Goal: Book appointment/travel/reservation

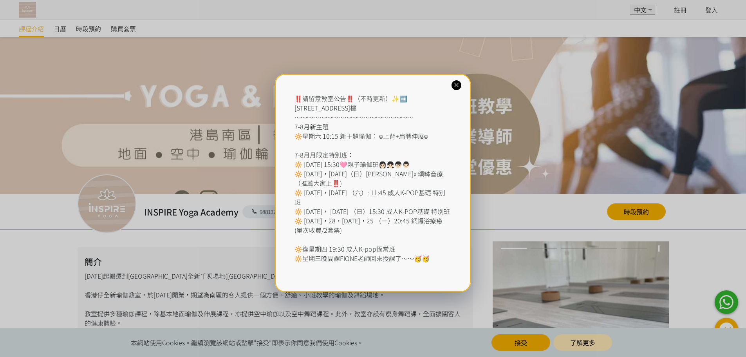
click at [457, 85] on icon at bounding box center [456, 84] width 7 height 7
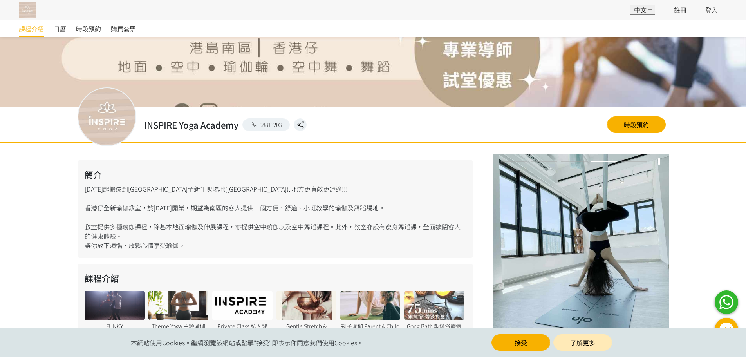
scroll to position [117, 0]
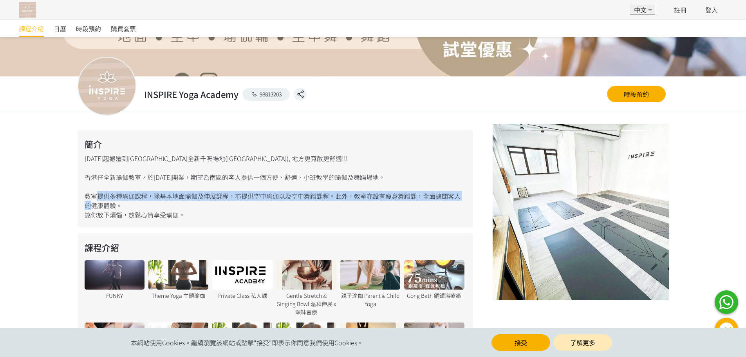
drag, startPoint x: 123, startPoint y: 198, endPoint x: 464, endPoint y: 199, distance: 341.9
click at [464, 199] on div "簡介 [DATE]起搬遷到[GEOGRAPHIC_DATA]全新千呎場地([GEOGRAPHIC_DATA]), 地方更寬敞更舒適!!! [GEOGRAPHI…" at bounding box center [276, 179] width 396 height 98
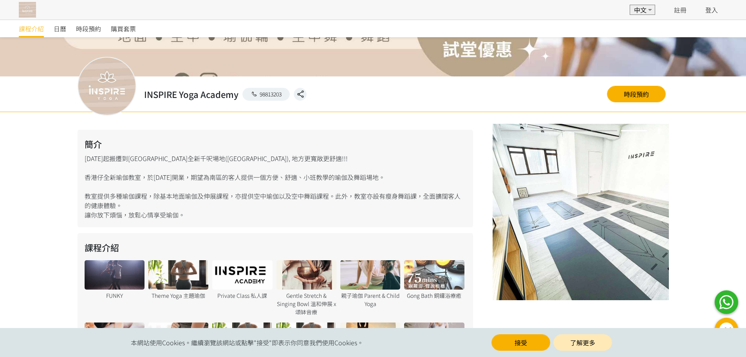
click at [428, 213] on div "簡介 [DATE]起搬遷到[GEOGRAPHIC_DATA]全新千呎場地([GEOGRAPHIC_DATA]), 地方更寬敞更舒適!!! [GEOGRAPHI…" at bounding box center [276, 179] width 396 height 98
drag, startPoint x: 87, startPoint y: 216, endPoint x: 220, endPoint y: 216, distance: 133.5
click at [220, 216] on div "簡介 2024年9月起搬遷到香港仔全新千呎場地(朗盈商業大廈), 地方更寬敞更舒適!!! 香港仔全新瑜伽教室，於2022年開業，期望為南區的客人提供一個方便、…" at bounding box center [276, 179] width 396 height 98
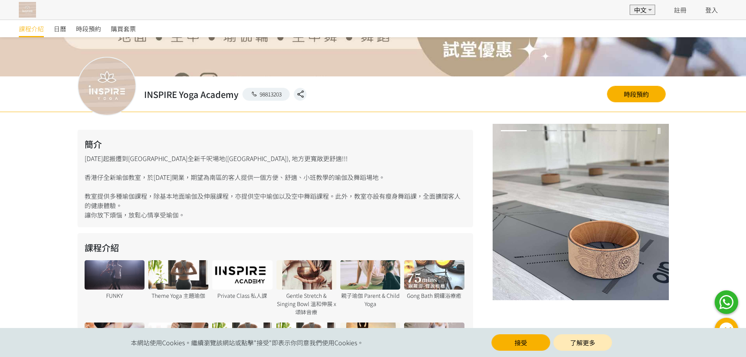
drag, startPoint x: 88, startPoint y: 155, endPoint x: 93, endPoint y: 178, distance: 23.7
click at [88, 155] on div "簡介 2024年9月起搬遷到香港仔全新千呎場地(朗盈商業大廈), 地方更寬敞更舒適!!! 香港仔全新瑜伽教室，於2022年開業，期望為南區的客人提供一個方便、…" at bounding box center [276, 179] width 396 height 98
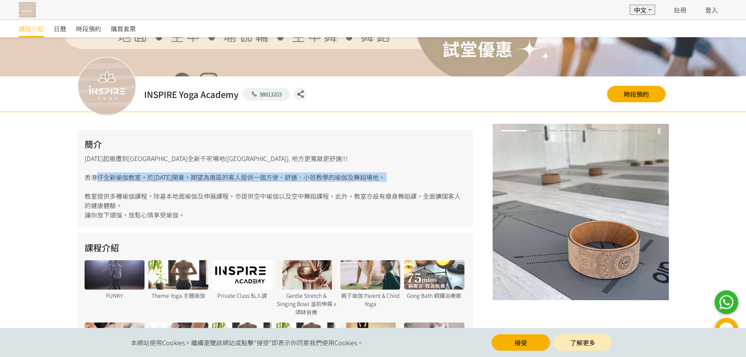
drag, startPoint x: 93, startPoint y: 178, endPoint x: 375, endPoint y: 182, distance: 282.0
click at [375, 182] on div "簡介 2024年9月起搬遷到香港仔全新千呎場地(朗盈商業大廈), 地方更寬敞更舒適!!! 香港仔全新瑜伽教室，於2022年開業，期望為南區的客人提供一個方便、…" at bounding box center [276, 179] width 396 height 98
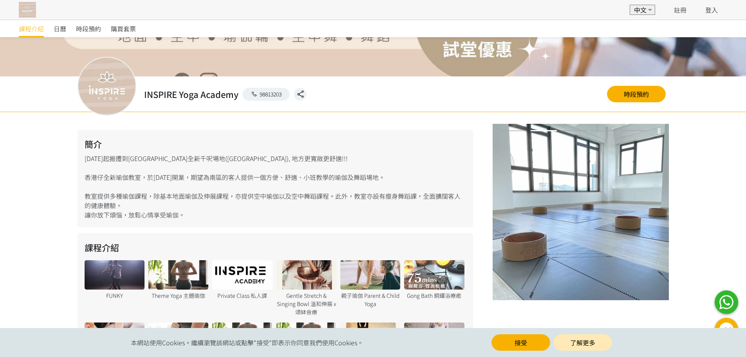
click at [343, 197] on div "簡介 2024年9月起搬遷到香港仔全新千呎場地(朗盈商業大廈), 地方更寬敞更舒適!!! 香港仔全新瑜伽教室，於2022年開業，期望為南區的客人提供一個方便、…" at bounding box center [276, 179] width 396 height 98
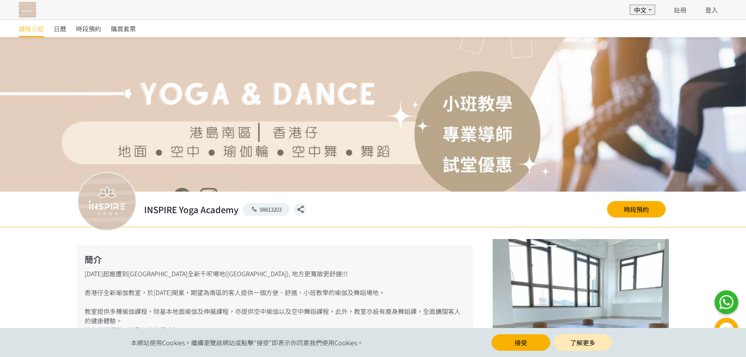
scroll to position [0, 0]
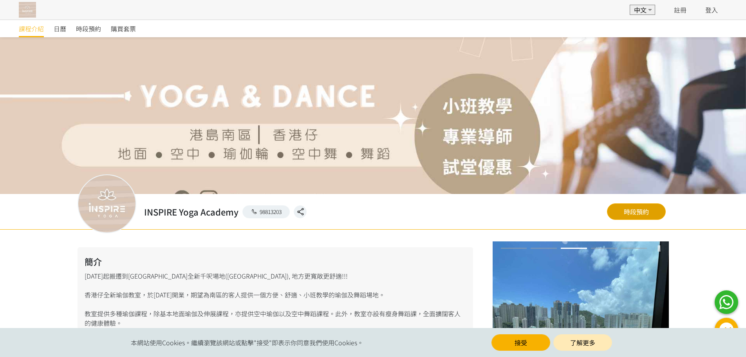
click at [630, 214] on link "時段預約" at bounding box center [636, 211] width 59 height 16
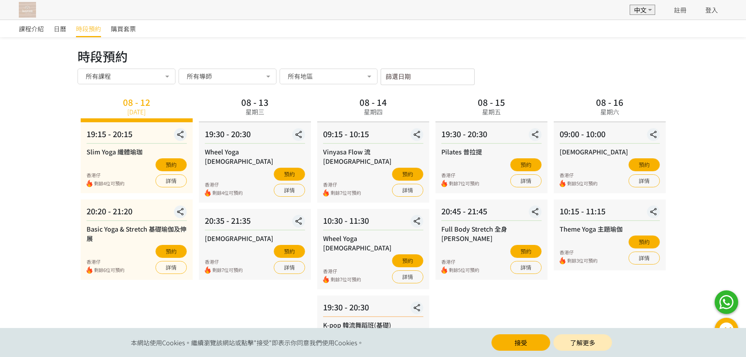
click at [323, 72] on div "所有地區" at bounding box center [328, 76] width 87 height 8
click at [322, 105] on span "[STREET_ADDRESS]" at bounding box center [316, 108] width 56 height 6
click at [146, 75] on div "所有課程" at bounding box center [126, 76] width 87 height 8
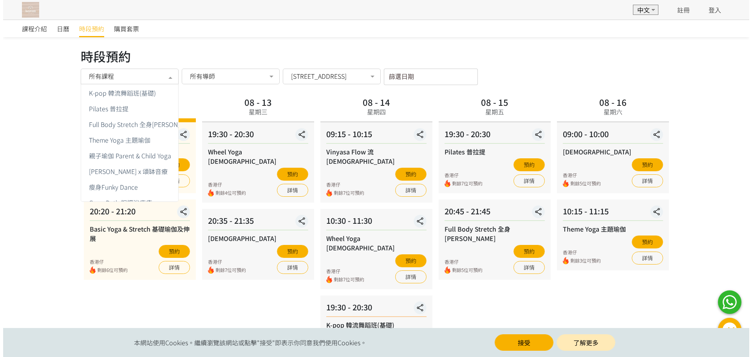
scroll to position [108, 0]
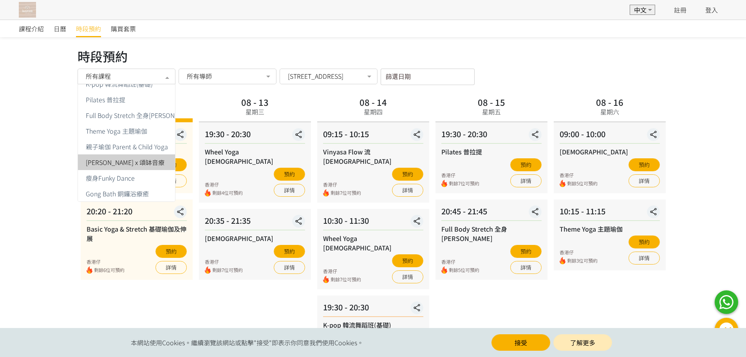
click at [131, 159] on span "[PERSON_NAME] x 頌缽音療" at bounding box center [125, 162] width 79 height 6
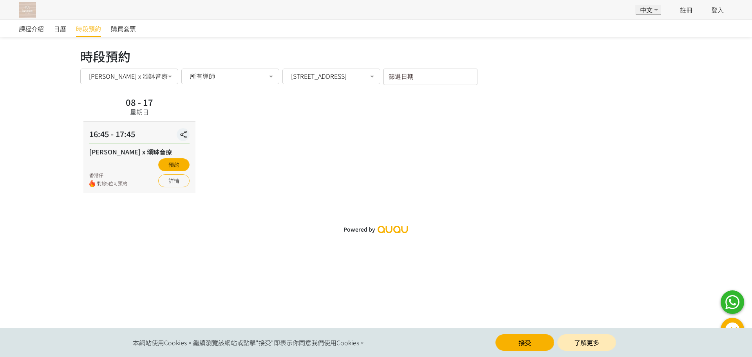
click at [164, 76] on div at bounding box center [170, 77] width 16 height 15
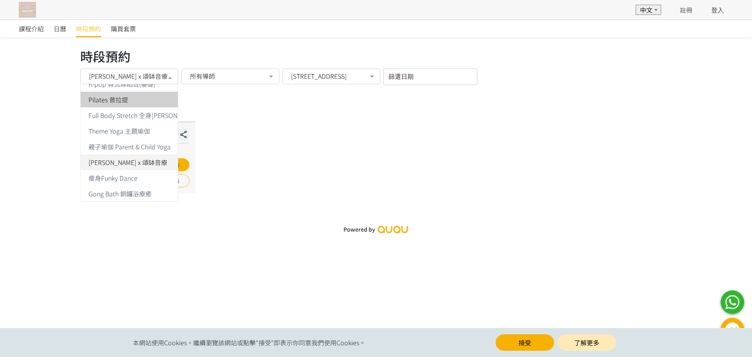
click at [148, 92] on span "Pilates 普拉提" at bounding box center [142, 100] width 123 height 16
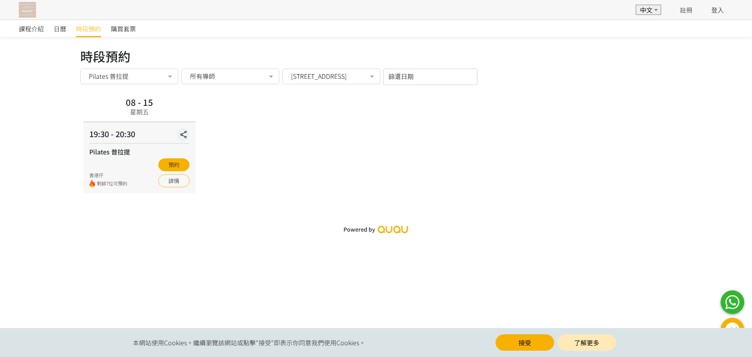
click at [334, 156] on div "08 - 15 星期五 19:30 - 20:30 Pilates 普拉提 香港仔 剩餘7位可預約 預約 詳情" at bounding box center [375, 143] width 591 height 99
click at [26, 26] on span "課程介紹" at bounding box center [31, 28] width 25 height 9
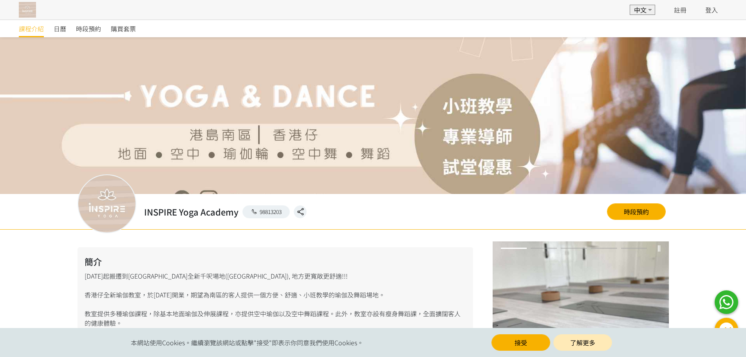
scroll to position [246, 0]
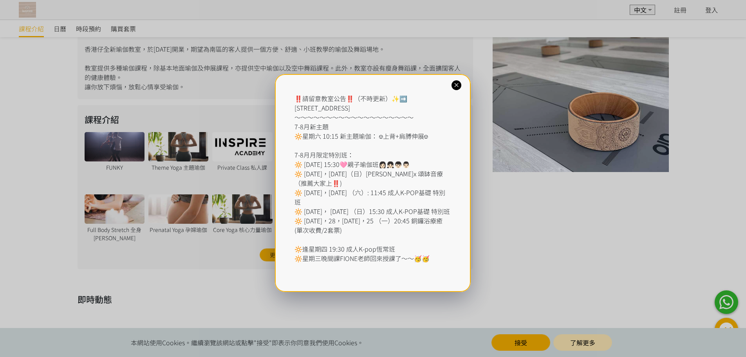
click at [456, 87] on icon at bounding box center [456, 84] width 7 height 7
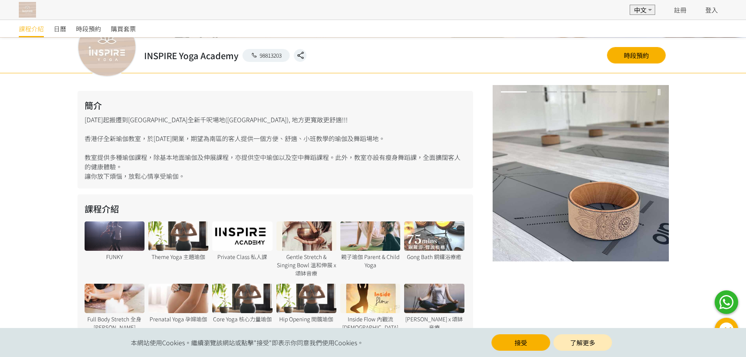
scroll to position [157, 0]
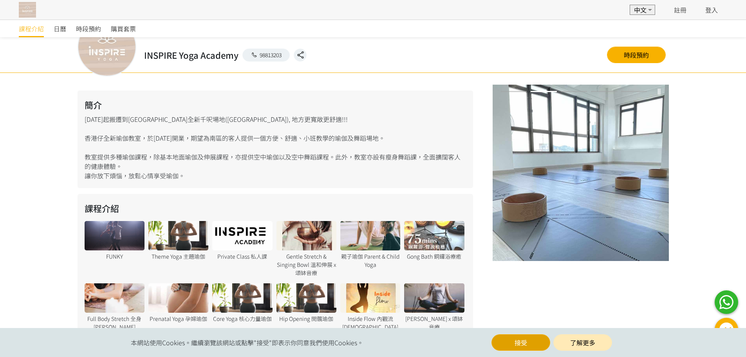
click at [523, 341] on button "接受" at bounding box center [520, 342] width 59 height 16
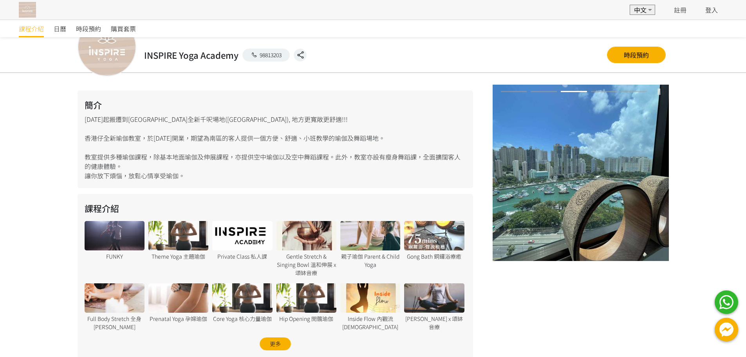
drag, startPoint x: 281, startPoint y: 158, endPoint x: 399, endPoint y: 162, distance: 118.3
click at [401, 162] on div "簡介 [DATE]起搬遷到[GEOGRAPHIC_DATA]全新千呎場地([GEOGRAPHIC_DATA]), 地方更寬敞更舒適!!! [GEOGRAPHI…" at bounding box center [276, 139] width 396 height 98
click at [385, 167] on div "簡介 2024年9月起搬遷到香港仔全新千呎場地(朗盈商業大廈), 地方更寬敞更舒適!!! 香港仔全新瑜伽教室，於2022年開業，期望為南區的客人提供一個方便、…" at bounding box center [276, 139] width 396 height 98
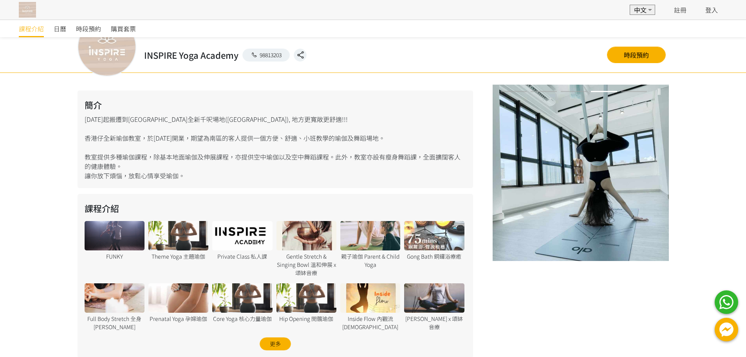
drag, startPoint x: 87, startPoint y: 166, endPoint x: 144, endPoint y: 165, distance: 56.4
click at [144, 165] on div "簡介 2024年9月起搬遷到香港仔全新千呎場地(朗盈商業大廈), 地方更寬敞更舒適!!! 香港仔全新瑜伽教室，於2022年開業，期望為南區的客人提供一個方便、…" at bounding box center [276, 139] width 396 height 98
drag, startPoint x: 98, startPoint y: 177, endPoint x: 201, endPoint y: 176, distance: 103.4
click at [201, 176] on div "簡介 2024年9月起搬遷到香港仔全新千呎場地(朗盈商業大廈), 地方更寬敞更舒適!!! 香港仔全新瑜伽教室，於2022年開業，期望為南區的客人提供一個方便、…" at bounding box center [276, 139] width 396 height 98
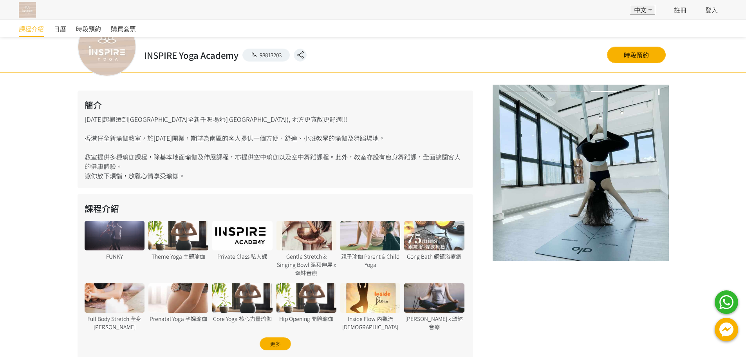
click at [202, 176] on div "簡介 2024年9月起搬遷到香港仔全新千呎場地(朗盈商業大廈), 地方更寬敞更舒適!!! 香港仔全新瑜伽教室，於2022年開業，期望為南區的客人提供一個方便、…" at bounding box center [276, 139] width 396 height 98
drag, startPoint x: 184, startPoint y: 172, endPoint x: 197, endPoint y: 172, distance: 12.9
click at [197, 172] on div "簡介 2024年9月起搬遷到香港仔全新千呎場地(朗盈商業大廈), 地方更寬敞更舒適!!! 香港仔全新瑜伽教室，於2022年開業，期望為南區的客人提供一個方便、…" at bounding box center [276, 139] width 396 height 98
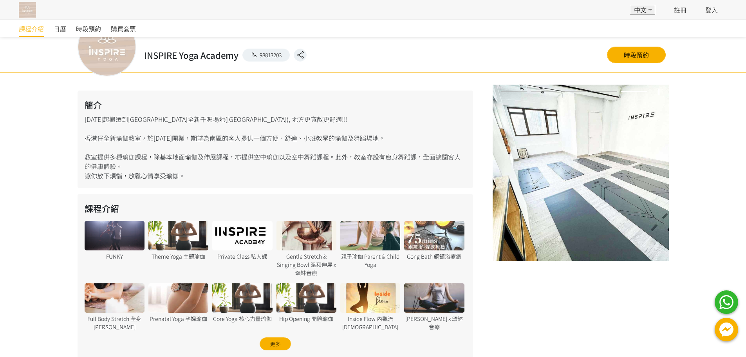
click at [210, 169] on div "簡介 2024年9月起搬遷到香港仔全新千呎場地(朗盈商業大廈), 地方更寬敞更舒適!!! 香港仔全新瑜伽教室，於2022年開業，期望為南區的客人提供一個方便、…" at bounding box center [276, 139] width 396 height 98
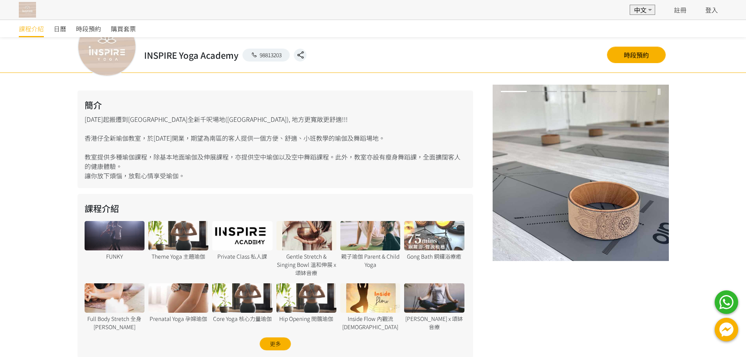
drag, startPoint x: 114, startPoint y: 122, endPoint x: 229, endPoint y: 122, distance: 115.1
click at [229, 122] on div "簡介 2024年9月起搬遷到香港仔全新千呎場地(朗盈商業大廈), 地方更寬敞更舒適!!! 香港仔全新瑜伽教室，於2022年開業，期望為南區的客人提供一個方便、…" at bounding box center [276, 139] width 396 height 98
click at [195, 140] on div "簡介 2024年9月起搬遷到香港仔全新千呎場地(朗盈商業大廈), 地方更寬敞更舒適!!! 香港仔全新瑜伽教室，於2022年開業，期望為南區的客人提供一個方便、…" at bounding box center [276, 139] width 396 height 98
drag, startPoint x: 107, startPoint y: 139, endPoint x: 219, endPoint y: 139, distance: 112.0
click at [219, 139] on div "簡介 2024年9月起搬遷到香港仔全新千呎場地(朗盈商業大廈), 地方更寬敞更舒適!!! 香港仔全新瑜伽教室，於2022年開業，期望為南區的客人提供一個方便、…" at bounding box center [276, 139] width 396 height 98
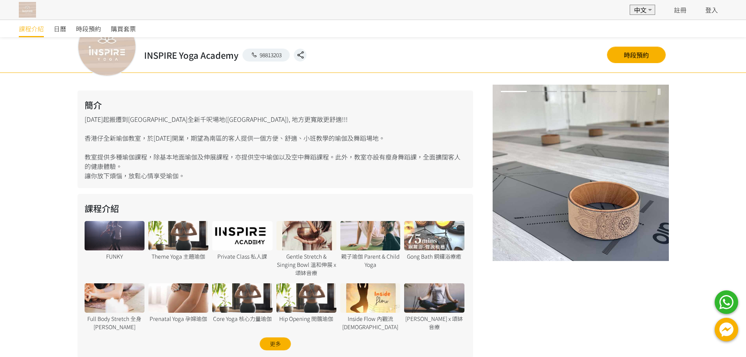
click at [247, 143] on div "簡介 2024年9月起搬遷到香港仔全新千呎場地(朗盈商業大廈), 地方更寬敞更舒適!!! 香港仔全新瑜伽教室，於2022年開業，期望為南區的客人提供一個方便、…" at bounding box center [276, 139] width 396 height 98
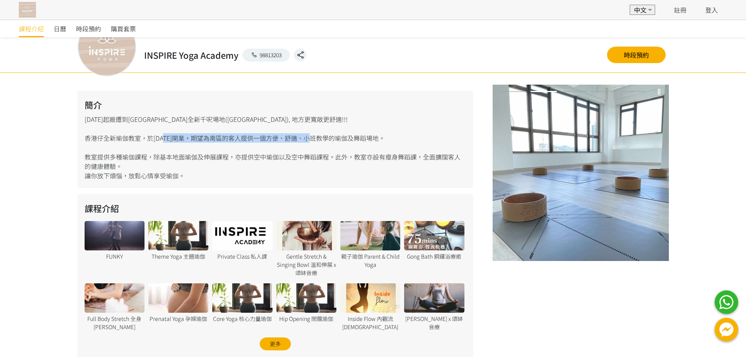
click at [308, 140] on div "簡介 2024年9月起搬遷到香港仔全新千呎場地(朗盈商業大廈), 地方更寬敞更舒適!!! 香港仔全新瑜伽教室，於2022年開業，期望為南區的客人提供一個方便、…" at bounding box center [276, 139] width 396 height 98
click at [269, 151] on div "簡介 2024年9月起搬遷到香港仔全新千呎場地(朗盈商業大廈), 地方更寬敞更舒適!!! 香港仔全新瑜伽教室，於2022年開業，期望為南區的客人提供一個方便、…" at bounding box center [276, 139] width 396 height 98
drag, startPoint x: 238, startPoint y: 137, endPoint x: 377, endPoint y: 137, distance: 139.0
click at [377, 137] on div "簡介 2024年9月起搬遷到香港仔全新千呎場地(朗盈商業大廈), 地方更寬敞更舒適!!! 香港仔全新瑜伽教室，於2022年開業，期望為南區的客人提供一個方便、…" at bounding box center [276, 139] width 396 height 98
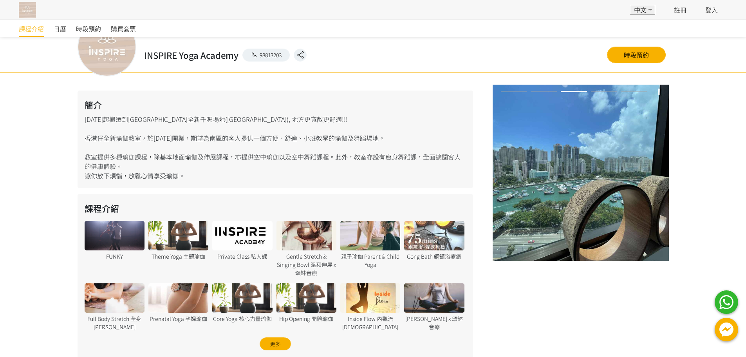
click at [341, 146] on div "簡介 2024年9月起搬遷到香港仔全新千呎場地(朗盈商業大廈), 地方更寬敞更舒適!!! 香港仔全新瑜伽教室，於2022年開業，期望為南區的客人提供一個方便、…" at bounding box center [276, 139] width 396 height 98
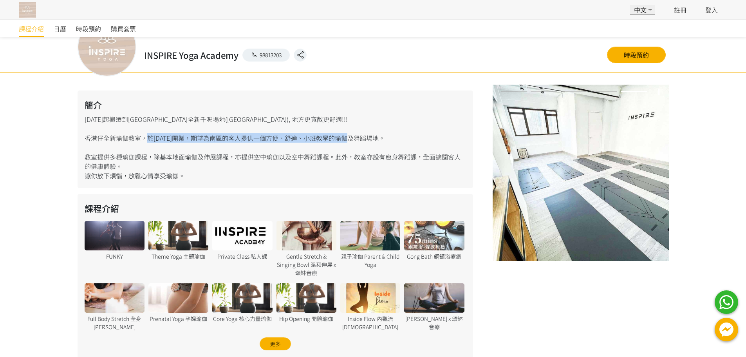
drag, startPoint x: 208, startPoint y: 134, endPoint x: 345, endPoint y: 135, distance: 137.8
click at [345, 135] on div "簡介 2024年9月起搬遷到香港仔全新千呎場地(朗盈商業大廈), 地方更寬敞更舒適!!! 香港仔全新瑜伽教室，於2022年開業，期望為南區的客人提供一個方便、…" at bounding box center [276, 139] width 396 height 98
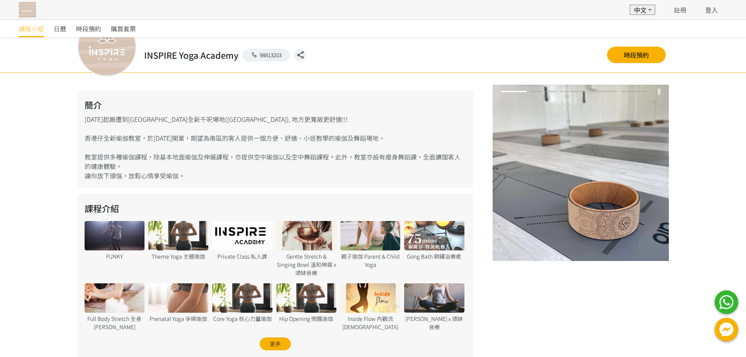
click at [311, 150] on div "簡介 2024年9月起搬遷到香港仔全新千呎場地(朗盈商業大廈), 地方更寬敞更舒適!!! 香港仔全新瑜伽教室，於2022年開業，期望為南區的客人提供一個方便、…" at bounding box center [276, 139] width 396 height 98
drag, startPoint x: 402, startPoint y: 153, endPoint x: 370, endPoint y: 157, distance: 32.8
click at [399, 153] on div "簡介 2024年9月起搬遷到香港仔全新千呎場地(朗盈商業大廈), 地方更寬敞更舒適!!! 香港仔全新瑜伽教室，於2022年開業，期望為南區的客人提供一個方便、…" at bounding box center [276, 139] width 396 height 98
click at [370, 157] on div "簡介 2024年9月起搬遷到香港仔全新千呎場地(朗盈商業大廈), 地方更寬敞更舒適!!! 香港仔全新瑜伽教室，於2022年開業，期望為南區的客人提供一個方便、…" at bounding box center [276, 139] width 396 height 98
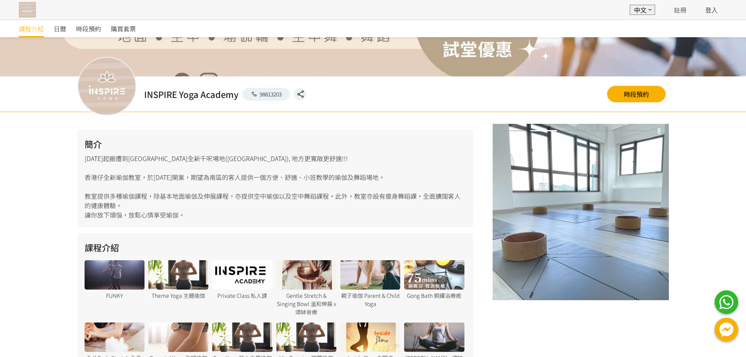
scroll to position [0, 0]
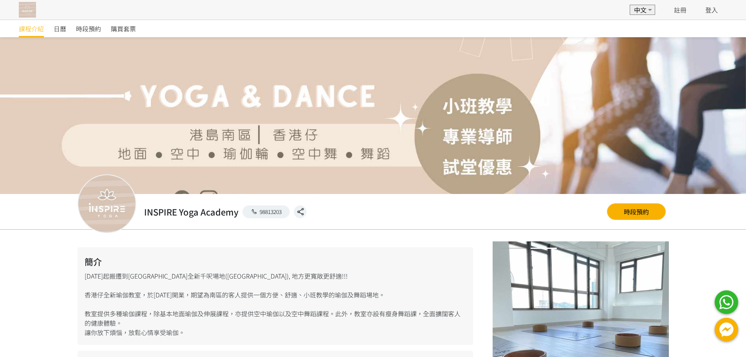
click at [477, 164] on div at bounding box center [373, 115] width 746 height 157
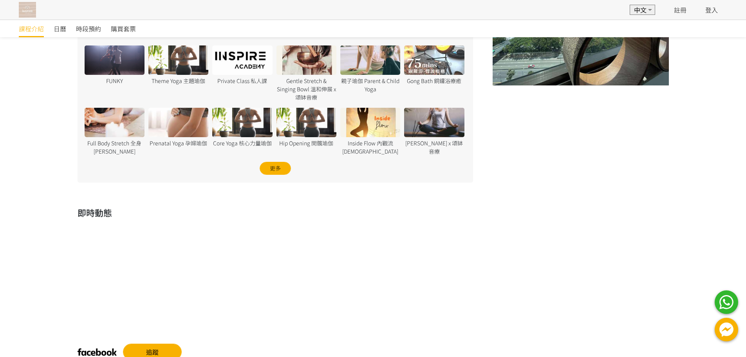
scroll to position [363, 0]
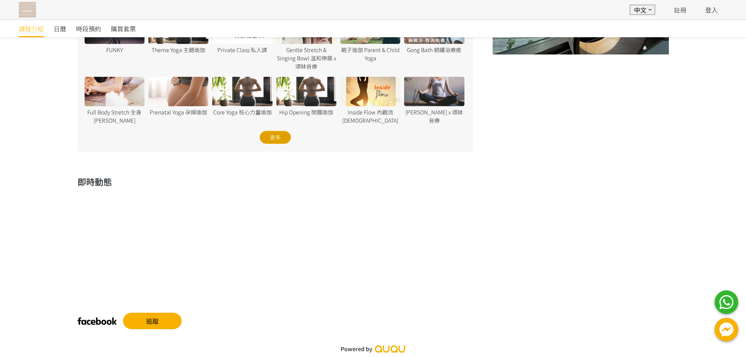
click at [275, 135] on div "更多" at bounding box center [275, 137] width 31 height 13
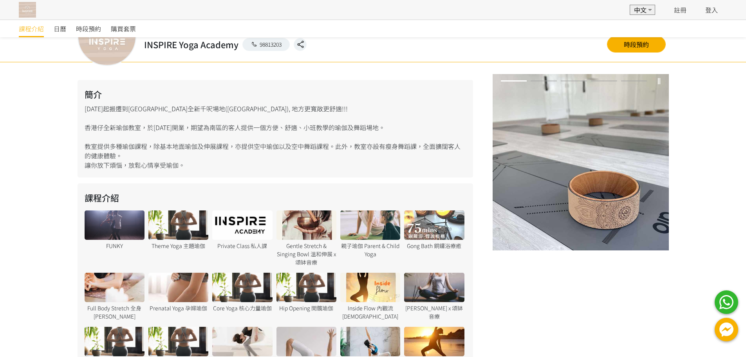
scroll to position [246, 0]
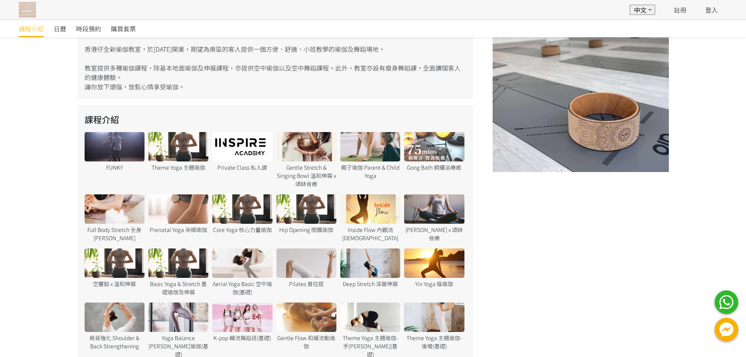
click at [439, 207] on div at bounding box center [434, 208] width 60 height 29
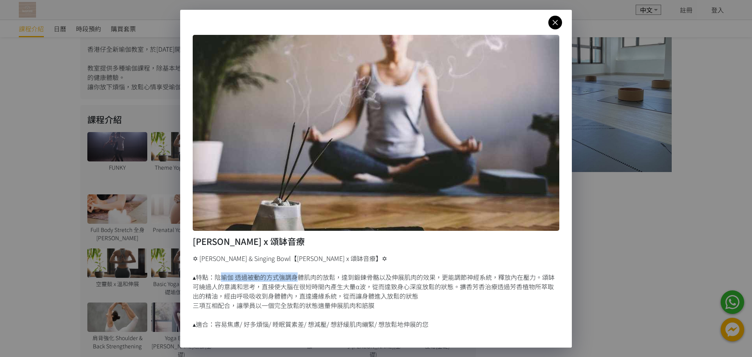
drag, startPoint x: 219, startPoint y: 276, endPoint x: 291, endPoint y: 276, distance: 71.7
click at [291, 276] on div "✡ Aroma Yin & Singing Bowl【香薰伸展 x 頌缽音療】✡ ▴特點：陰瑜伽 透過被動的方式強調身體肌肉的放鬆，達到鍛鍊骨骼以及伸展肌肉的…" at bounding box center [376, 290] width 367 height 75
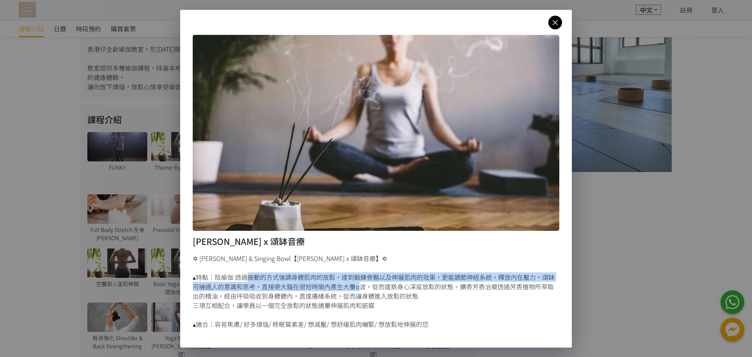
drag, startPoint x: 246, startPoint y: 276, endPoint x: 357, endPoint y: 284, distance: 111.5
click at [357, 284] on div "✡ Aroma Yin & Singing Bowl【香薰伸展 x 頌缽音療】✡ ▴特點：陰瑜伽 透過被動的方式強調身體肌肉的放鬆，達到鍛鍊骨骼以及伸展肌肉的…" at bounding box center [376, 290] width 367 height 75
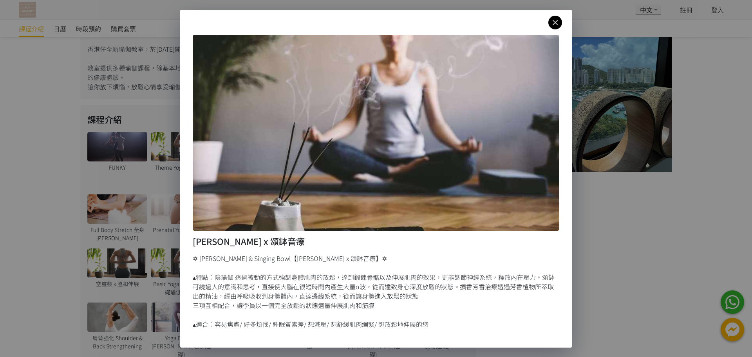
click at [362, 284] on div "✡ Aroma Yin & Singing Bowl【香薰伸展 x 頌缽音療】✡ ▴特點：陰瑜伽 透過被動的方式強調身體肌肉的放鬆，達到鍛鍊骨骼以及伸展肌肉的…" at bounding box center [376, 290] width 367 height 75
drag, startPoint x: 434, startPoint y: 280, endPoint x: 509, endPoint y: 278, distance: 75.2
click at [509, 278] on div "✡ Aroma Yin & Singing Bowl【香薰伸展 x 頌缽音療】✡ ▴特點：陰瑜伽 透過被動的方式強調身體肌肉的放鬆，達到鍛鍊骨骼以及伸展肌肉的…" at bounding box center [376, 290] width 367 height 75
click at [493, 286] on div "✡ Aroma Yin & Singing Bowl【香薰伸展 x 頌缽音療】✡ ▴特點：陰瑜伽 透過被動的方式強調身體肌肉的放鬆，達到鍛鍊骨骼以及伸展肌肉的…" at bounding box center [376, 290] width 367 height 75
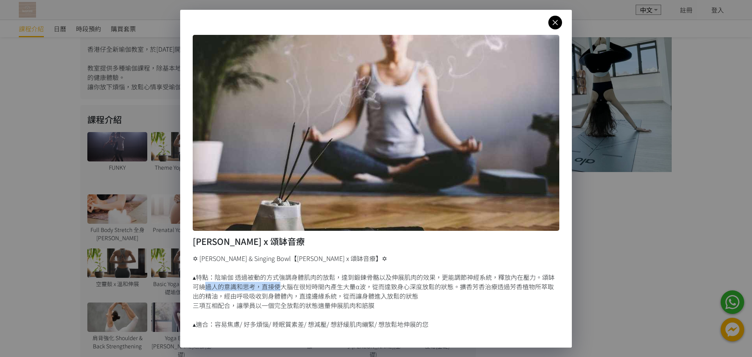
drag, startPoint x: 199, startPoint y: 289, endPoint x: 276, endPoint y: 289, distance: 77.5
click at [276, 289] on div "✡ Aroma Yin & Singing Bowl【香薰伸展 x 頌缽音療】✡ ▴特點：陰瑜伽 透過被動的方式強調身體肌肉的放鬆，達到鍛鍊骨骼以及伸展肌肉的…" at bounding box center [376, 290] width 367 height 75
click at [254, 300] on div "✡ Aroma Yin & Singing Bowl【香薰伸展 x 頌缽音療】✡ ▴特點：陰瑜伽 透過被動的方式強調身體肌肉的放鬆，達到鍛鍊骨骼以及伸展肌肉的…" at bounding box center [376, 290] width 367 height 75
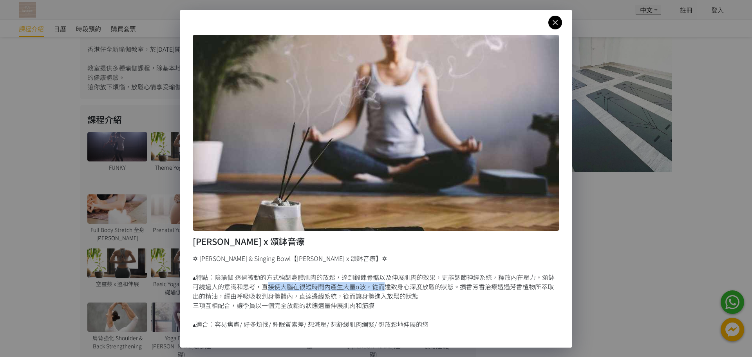
drag, startPoint x: 263, startPoint y: 289, endPoint x: 381, endPoint y: 289, distance: 117.5
click at [381, 289] on div "✡ Aroma Yin & Singing Bowl【香薰伸展 x 頌缽音療】✡ ▴特點：陰瑜伽 透過被動的方式強調身體肌肉的放鬆，達到鍛鍊骨骼以及伸展肌肉的…" at bounding box center [376, 290] width 367 height 75
click at [362, 301] on div "✡ Aroma Yin & Singing Bowl【香薰伸展 x 頌缽音療】✡ ▴特點：陰瑜伽 透過被動的方式強調身體肌肉的放鬆，達到鍛鍊骨骼以及伸展肌肉的…" at bounding box center [376, 290] width 367 height 75
drag, startPoint x: 374, startPoint y: 288, endPoint x: 512, endPoint y: 289, distance: 137.5
click at [512, 289] on div "✡ Aroma Yin & Singing Bowl【香薰伸展 x 頌缽音療】✡ ▴特點：陰瑜伽 透過被動的方式強調身體肌肉的放鬆，達到鍛鍊骨骼以及伸展肌肉的…" at bounding box center [376, 290] width 367 height 75
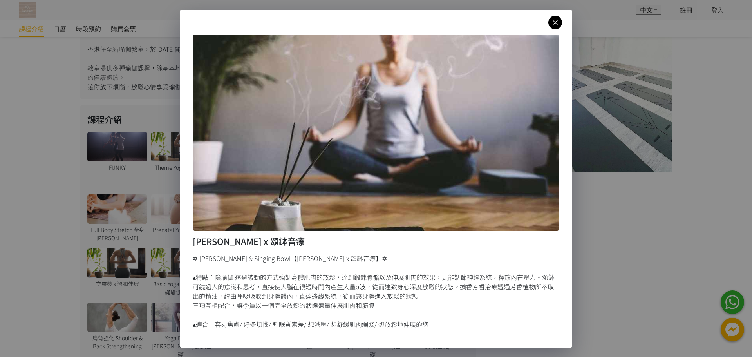
click at [495, 294] on div "✡ Aroma Yin & Singing Bowl【香薰伸展 x 頌缽音療】✡ ▴特點：陰瑜伽 透過被動的方式強調身體肌肉的放鬆，達到鍛鍊骨骼以及伸展肌肉的…" at bounding box center [376, 290] width 367 height 75
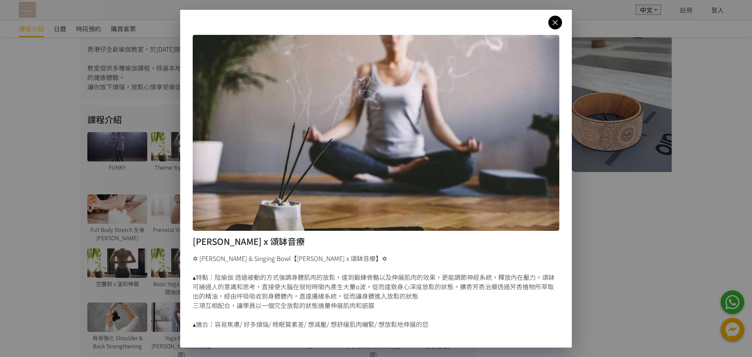
drag, startPoint x: 202, startPoint y: 299, endPoint x: 434, endPoint y: 299, distance: 231.8
click at [434, 299] on div "✡ Aroma Yin & Singing Bowl【香薰伸展 x 頌缽音療】✡ ▴特點：陰瑜伽 透過被動的方式強調身體肌肉的放鬆，達到鍛鍊骨骼以及伸展肌肉的…" at bounding box center [376, 290] width 367 height 75
click at [340, 312] on div "✡ Aroma Yin & Singing Bowl【香薰伸展 x 頌缽音療】✡ ▴特點：陰瑜伽 透過被動的方式強調身體肌肉的放鬆，達到鍛鍊骨骼以及伸展肌肉的…" at bounding box center [376, 290] width 367 height 75
drag, startPoint x: 200, startPoint y: 305, endPoint x: 371, endPoint y: 305, distance: 171.1
click at [371, 305] on div "✡ Aroma Yin & Singing Bowl【香薰伸展 x 頌缽音療】✡ ▴特點：陰瑜伽 透過被動的方式強調身體肌肉的放鬆，達到鍛鍊骨骼以及伸展肌肉的…" at bounding box center [376, 290] width 367 height 75
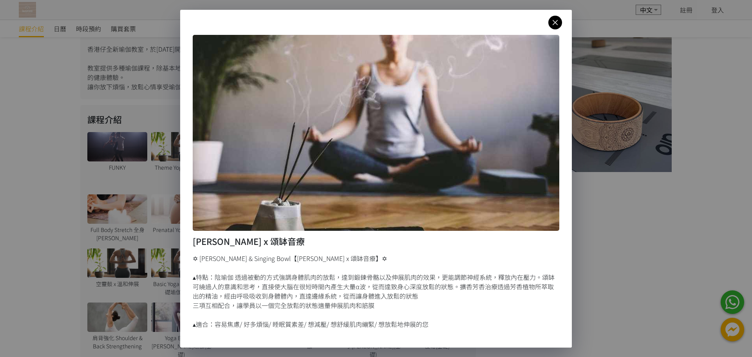
click at [371, 305] on div "✡ Aroma Yin & Singing Bowl【香薰伸展 x 頌缽音療】✡ ▴特點：陰瑜伽 透過被動的方式強調身體肌肉的放鬆，達到鍛鍊骨骼以及伸展肌肉的…" at bounding box center [376, 290] width 367 height 75
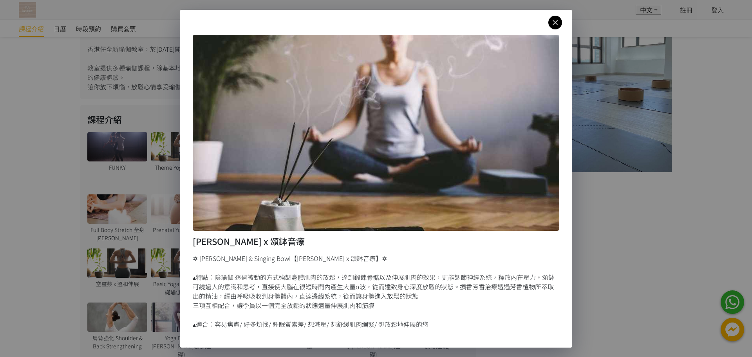
drag, startPoint x: 287, startPoint y: 306, endPoint x: 398, endPoint y: 306, distance: 110.8
click at [398, 306] on div "✡ Aroma Yin & Singing Bowl【香薰伸展 x 頌缽音療】✡ ▴特點：陰瑜伽 透過被動的方式強調身體肌肉的放鬆，達到鍛鍊骨骼以及伸展肌肉的…" at bounding box center [376, 290] width 367 height 75
drag, startPoint x: 247, startPoint y: 322, endPoint x: 352, endPoint y: 322, distance: 105.7
click at [352, 322] on div "✡ Aroma Yin & Singing Bowl【香薰伸展 x 頌缽音療】✡ ▴特點：陰瑜伽 透過被動的方式強調身體肌肉的放鬆，達到鍛鍊骨骼以及伸展肌肉的…" at bounding box center [376, 290] width 367 height 75
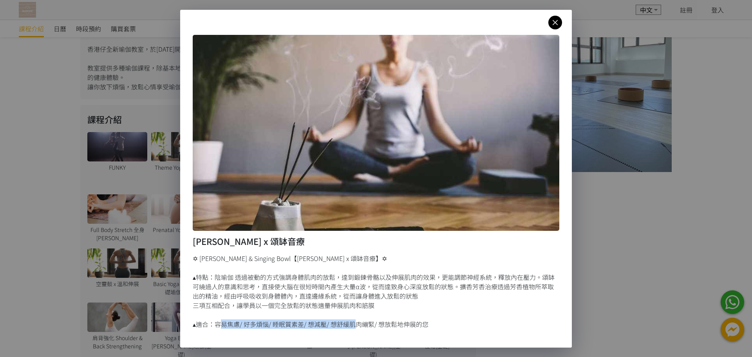
click at [352, 322] on div "✡ Aroma Yin & Singing Bowl【香薰伸展 x 頌缽音療】✡ ▴特點：陰瑜伽 透過被動的方式強調身體肌肉的放鬆，達到鍛鍊骨骼以及伸展肌肉的…" at bounding box center [376, 290] width 367 height 75
drag, startPoint x: 226, startPoint y: 320, endPoint x: 361, endPoint y: 320, distance: 135.5
click at [361, 320] on div "✡ Aroma Yin & Singing Bowl【香薰伸展 x 頌缽音療】✡ ▴特點：陰瑜伽 透過被動的方式強調身體肌肉的放鬆，達到鍛鍊骨骼以及伸展肌肉的…" at bounding box center [376, 290] width 367 height 75
drag, startPoint x: 266, startPoint y: 316, endPoint x: 441, endPoint y: 316, distance: 175.0
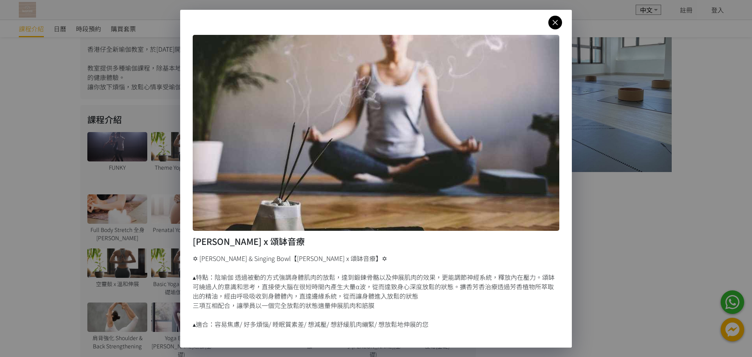
click at [441, 316] on div "✡ Aroma Yin & Singing Bowl【香薰伸展 x 頌缽音療】✡ ▴特點：陰瑜伽 透過被動的方式強調身體肌肉的放鬆，達到鍛鍊骨骼以及伸展肌肉的…" at bounding box center [376, 290] width 367 height 75
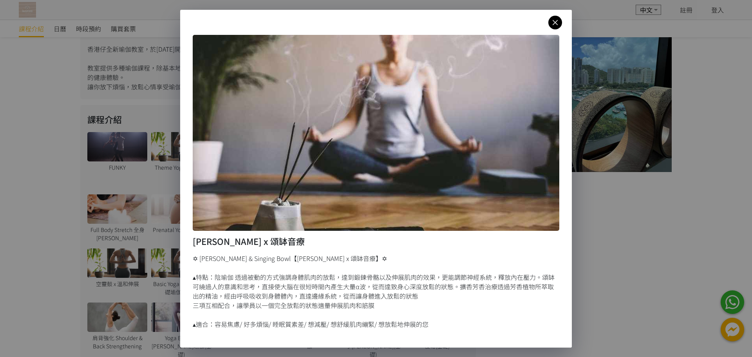
drag, startPoint x: 289, startPoint y: 325, endPoint x: 459, endPoint y: 325, distance: 170.0
click at [459, 325] on div "✡ Aroma Yin & Singing Bowl【香薰伸展 x 頌缽音療】✡ ▴特點：陰瑜伽 透過被動的方式強調身體肌肉的放鬆，達到鍛鍊骨骼以及伸展肌肉的…" at bounding box center [376, 290] width 367 height 75
click at [555, 21] on icon at bounding box center [555, 23] width 14 height 10
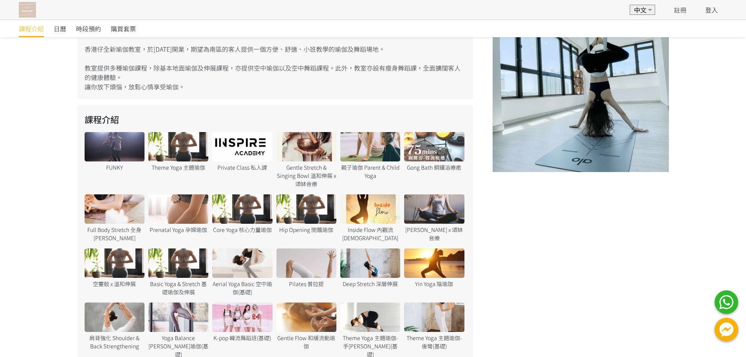
click at [176, 146] on div at bounding box center [178, 146] width 60 height 29
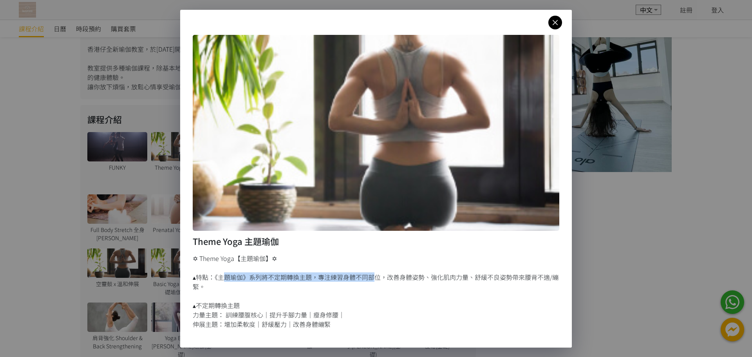
drag, startPoint x: 225, startPoint y: 276, endPoint x: 372, endPoint y: 276, distance: 146.5
click at [372, 276] on div "✡ Theme Yoga【主題瑜伽】✡ ▴特點：《主題瑜伽》系列將不定期轉換主題，專注練習身體不同部位，改善身體姿勢、強化肌肉力量、舒緩不良姿勢帶來腰背不適/…" at bounding box center [376, 290] width 367 height 75
click at [371, 276] on div "✡ Theme Yoga【主題瑜伽】✡ ▴特點：《主題瑜伽》系列將不定期轉換主題，專注練習身體不同部位，改善身體姿勢、強化肌肉力量、舒緩不良姿勢帶來腰背不適/…" at bounding box center [376, 290] width 367 height 75
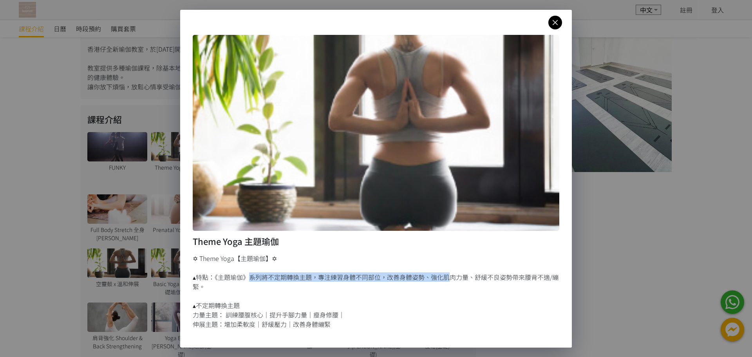
drag, startPoint x: 250, startPoint y: 275, endPoint x: 447, endPoint y: 279, distance: 196.6
click at [447, 279] on div "✡ Theme Yoga【主題瑜伽】✡ ▴特點：《主題瑜伽》系列將不定期轉換主題，專注練習身體不同部位，改善身體姿勢、強化肌肉力量、舒緩不良姿勢帶來腰背不適/…" at bounding box center [376, 290] width 367 height 75
click at [434, 283] on div "✡ Theme Yoga【主題瑜伽】✡ ▴特點：《主題瑜伽》系列將不定期轉換主題，專注練習身體不同部位，改善身體姿勢、強化肌肉力量、舒緩不良姿勢帶來腰背不適/…" at bounding box center [376, 290] width 367 height 75
drag, startPoint x: 376, startPoint y: 278, endPoint x: 487, endPoint y: 278, distance: 111.2
click at [487, 278] on div "✡ Theme Yoga【主題瑜伽】✡ ▴特點：《主題瑜伽》系列將不定期轉換主題，專注練習身體不同部位，改善身體姿勢、強化肌肉力量、舒緩不良姿勢帶來腰背不適/…" at bounding box center [376, 290] width 367 height 75
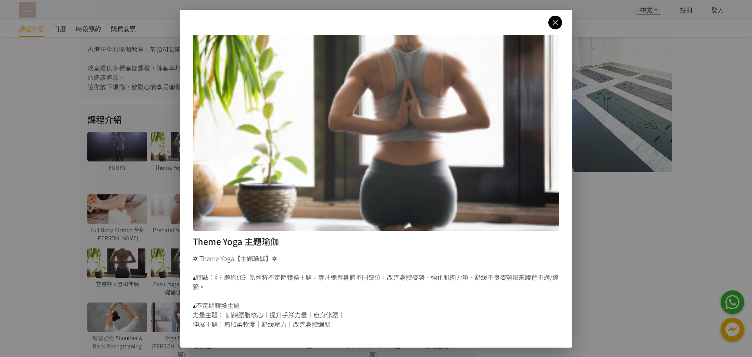
click at [442, 288] on div "✡ Theme Yoga【主題瑜伽】✡ ▴特點：《主題瑜伽》系列將不定期轉換主題，專注練習身體不同部位，改善身體姿勢、強化肌肉力量、舒緩不良姿勢帶來腰背不適/…" at bounding box center [376, 290] width 367 height 75
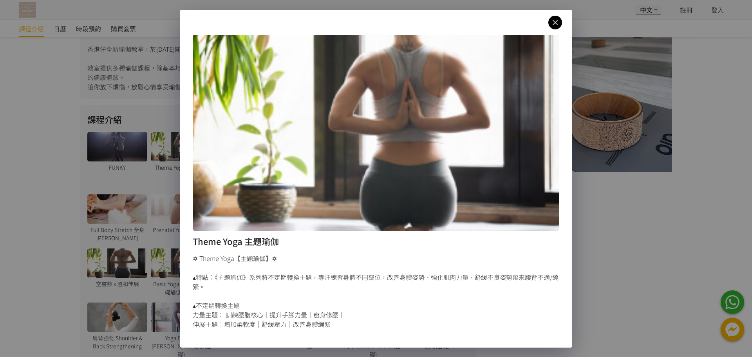
drag, startPoint x: 195, startPoint y: 307, endPoint x: 283, endPoint y: 307, distance: 87.7
click at [283, 307] on div "✡ Theme Yoga【主題瑜伽】✡ ▴特點：《主題瑜伽》系列將不定期轉換主題，專注練習身體不同部位，改善身體姿勢、強化肌肉力量、舒緩不良姿勢帶來腰背不適/…" at bounding box center [376, 290] width 367 height 75
click at [280, 310] on div "✡ Theme Yoga【主題瑜伽】✡ ▴特點：《主題瑜伽》系列將不定期轉換主題，專注練習身體不同部位，改善身體姿勢、強化肌肉力量、舒緩不良姿勢帶來腰背不適/…" at bounding box center [376, 290] width 367 height 75
click at [349, 318] on div "✡ Theme Yoga【主題瑜伽】✡ ▴特點：《主題瑜伽》系列將不定期轉換主題，專注練習身體不同部位，改善身體姿勢、強化肌肉力量、舒緩不良姿勢帶來腰背不適/…" at bounding box center [376, 290] width 367 height 75
click at [348, 320] on div "✡ Theme Yoga【主題瑜伽】✡ ▴特點：《主題瑜伽》系列將不定期轉換主題，專注練習身體不同部位，改善身體姿勢、強化肌肉力量、舒緩不良姿勢帶來腰背不適/…" at bounding box center [376, 290] width 367 height 75
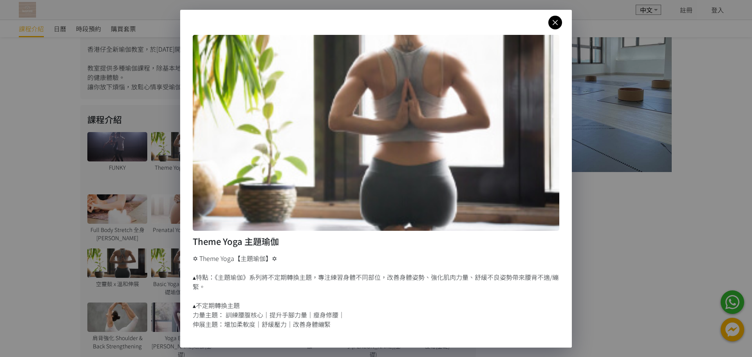
drag, startPoint x: 206, startPoint y: 326, endPoint x: 363, endPoint y: 324, distance: 157.0
click at [363, 324] on div "✡ Theme Yoga【主題瑜伽】✡ ▴特點：《主題瑜伽》系列將不定期轉換主題，專注練習身體不同部位，改善身體姿勢、強化肌肉力量、舒緩不良姿勢帶來腰背不適/…" at bounding box center [376, 290] width 367 height 75
click at [556, 22] on icon at bounding box center [555, 23] width 14 height 10
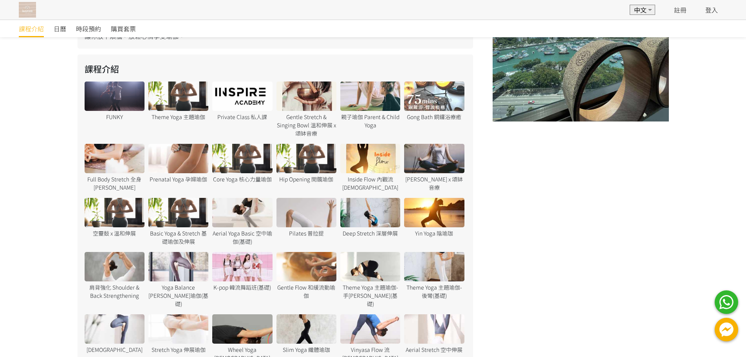
scroll to position [363, 0]
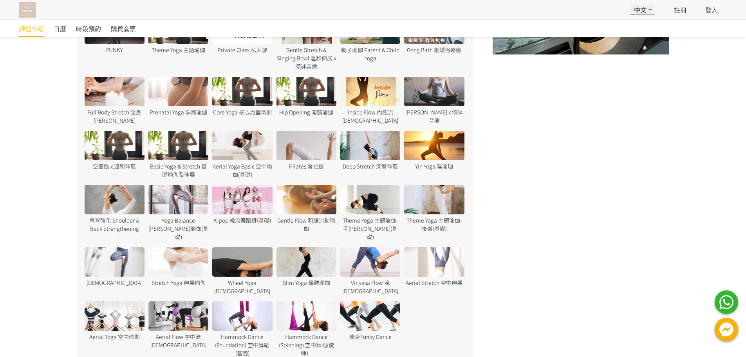
click at [173, 251] on div at bounding box center [178, 261] width 60 height 29
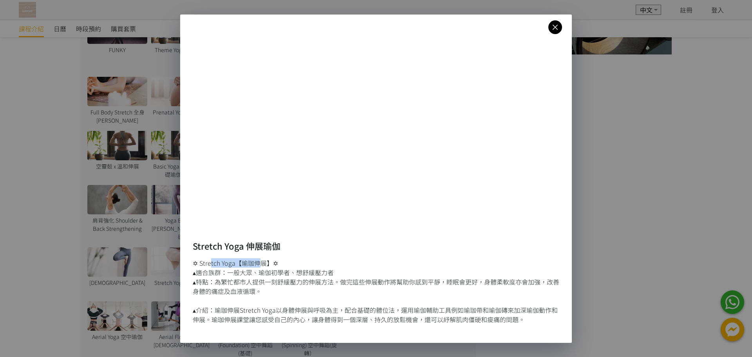
drag, startPoint x: 209, startPoint y: 267, endPoint x: 242, endPoint y: 273, distance: 33.9
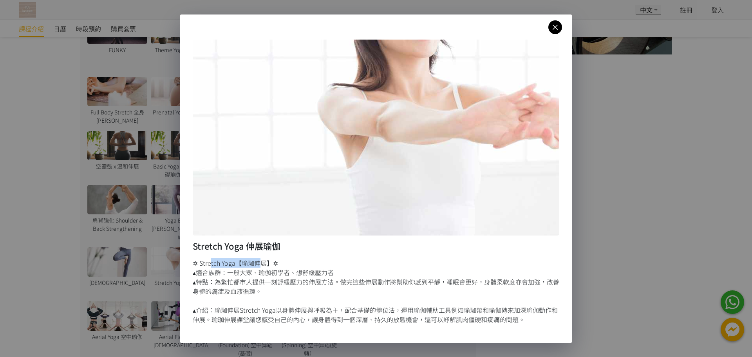
click at [255, 267] on div "✡ Stretch Yoga【瑜珈伸展】✡ ▴適合族群：一般大眾、瑜伽初學者、想舒緩壓力者 ▴特點：為繁忙都市人提供一刻舒緩壓力的伸展方法。做完這些伸展動作將…" at bounding box center [376, 291] width 367 height 66
click at [240, 274] on div "✡ Stretch Yoga【瑜珈伸展】✡ ▴適合族群：一般大眾、瑜伽初學者、想舒緩壓力者 ▴特點：為繁忙都市人提供一刻舒緩壓力的伸展方法。做完這些伸展動作將…" at bounding box center [376, 291] width 367 height 66
drag, startPoint x: 233, startPoint y: 273, endPoint x: 341, endPoint y: 273, distance: 108.5
click at [341, 273] on div "✡ Stretch Yoga【瑜珈伸展】✡ ▴適合族群：一般大眾、瑜伽初學者、想舒緩壓力者 ▴特點：為繁忙都市人提供一刻舒緩壓力的伸展方法。做完這些伸展動作將…" at bounding box center [376, 291] width 367 height 66
click at [318, 280] on div "✡ Stretch Yoga【瑜珈伸展】✡ ▴適合族群：一般大眾、瑜伽初學者、想舒緩壓力者 ▴特點：為繁忙都市人提供一刻舒緩壓力的伸展方法。做完這些伸展動作將…" at bounding box center [376, 291] width 367 height 66
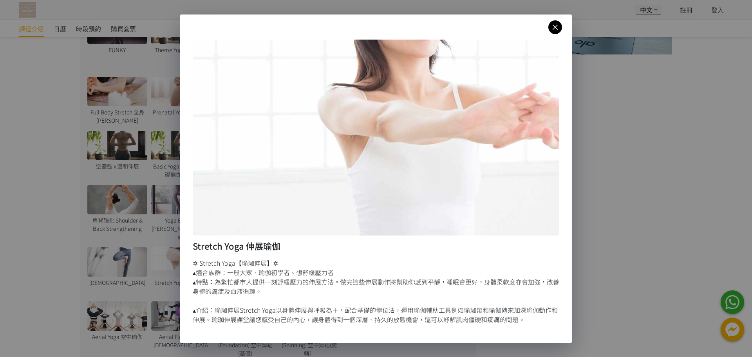
drag, startPoint x: 224, startPoint y: 281, endPoint x: 340, endPoint y: 286, distance: 116.0
click at [340, 286] on div "✡ Stretch Yoga【瑜珈伸展】✡ ▴適合族群：一般大眾、瑜伽初學者、想舒緩壓力者 ▴特點：為繁忙都市人提供一刻舒緩壓力的伸展方法。做完這些伸展動作將…" at bounding box center [376, 291] width 367 height 66
click at [344, 286] on div "✡ Stretch Yoga【瑜珈伸展】✡ ▴適合族群：一般大眾、瑜伽初學者、想舒緩壓力者 ▴特點：為繁忙都市人提供一刻舒緩壓力的伸展方法。做完這些伸展動作將…" at bounding box center [376, 291] width 367 height 66
drag, startPoint x: 334, startPoint y: 282, endPoint x: 468, endPoint y: 282, distance: 133.9
click at [468, 282] on div "✡ Stretch Yoga【瑜珈伸展】✡ ▴適合族群：一般大眾、瑜伽初學者、想舒緩壓力者 ▴特點：為繁忙都市人提供一刻舒緩壓力的伸展方法。做完這些伸展動作將…" at bounding box center [376, 291] width 367 height 66
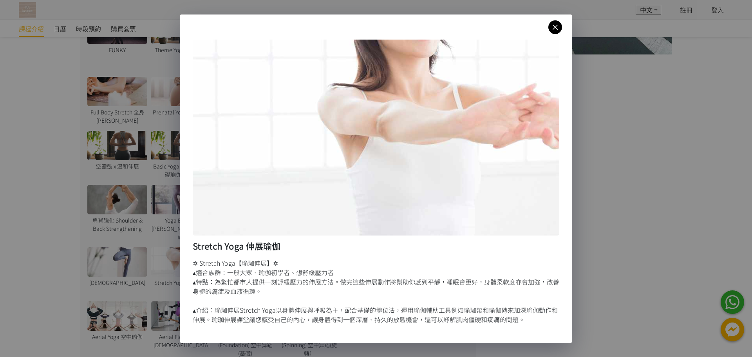
click at [435, 289] on div "✡ Stretch Yoga【瑜珈伸展】✡ ▴適合族群：一般大眾、瑜伽初學者、想舒緩壓力者 ▴特點：為繁忙都市人提供一刻舒緩壓力的伸展方法。做完這些伸展動作將…" at bounding box center [376, 291] width 367 height 66
drag, startPoint x: 203, startPoint y: 294, endPoint x: 299, endPoint y: 294, distance: 95.9
click at [284, 294] on div "✡ Stretch Yoga【瑜珈伸展】✡ ▴適合族群：一般大眾、瑜伽初學者、想舒緩壓力者 ▴特點：為繁忙都市人提供一刻舒緩壓力的伸展方法。做完這些伸展動作將…" at bounding box center [376, 291] width 367 height 66
click at [307, 294] on div "✡ Stretch Yoga【瑜珈伸展】✡ ▴適合族群：一般大眾、瑜伽初學者、想舒緩壓力者 ▴特點：為繁忙都市人提供一刻舒緩壓力的伸展方法。做完這些伸展動作將…" at bounding box center [376, 291] width 367 height 66
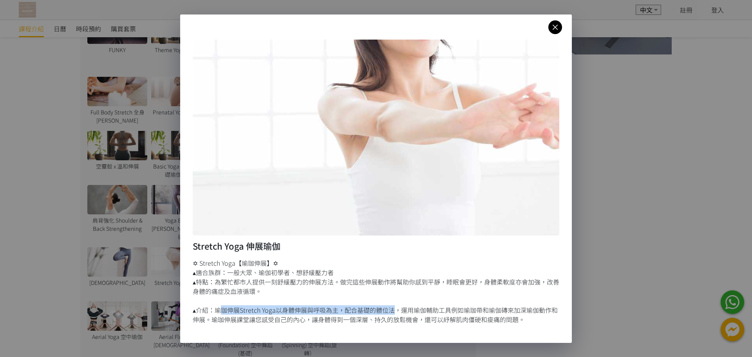
drag, startPoint x: 218, startPoint y: 312, endPoint x: 393, endPoint y: 309, distance: 175.5
click at [393, 309] on div "✡ Stretch Yoga【瑜珈伸展】✡ ▴適合族群：一般大眾、瑜伽初學者、想舒緩壓力者 ▴特點：為繁忙都市人提供一刻舒緩壓力的伸展方法。做完這些伸展動作將…" at bounding box center [376, 291] width 367 height 66
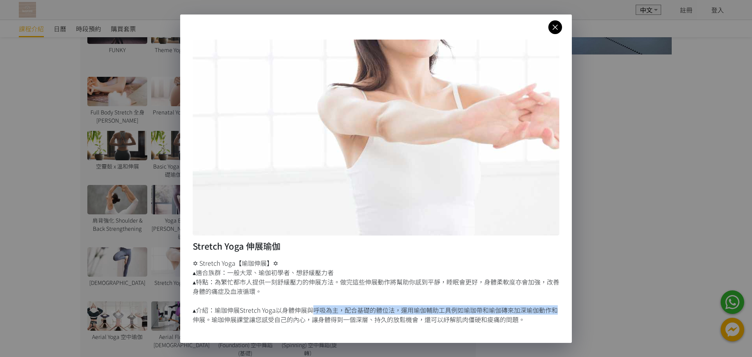
drag, startPoint x: 309, startPoint y: 309, endPoint x: 550, endPoint y: 309, distance: 240.8
click at [550, 309] on div "✡ Stretch Yoga【瑜珈伸展】✡ ▴適合族群：一般大眾、瑜伽初學者、想舒緩壓力者 ▴特點：為繁忙都市人提供一刻舒緩壓力的伸展方法。做完這些伸展動作將…" at bounding box center [376, 291] width 367 height 66
click at [508, 315] on div "✡ Stretch Yoga【瑜珈伸展】✡ ▴適合族群：一般大眾、瑜伽初學者、想舒緩壓力者 ▴特點：為繁忙都市人提供一刻舒緩壓力的伸展方法。做完這些伸展動作將…" at bounding box center [376, 291] width 367 height 66
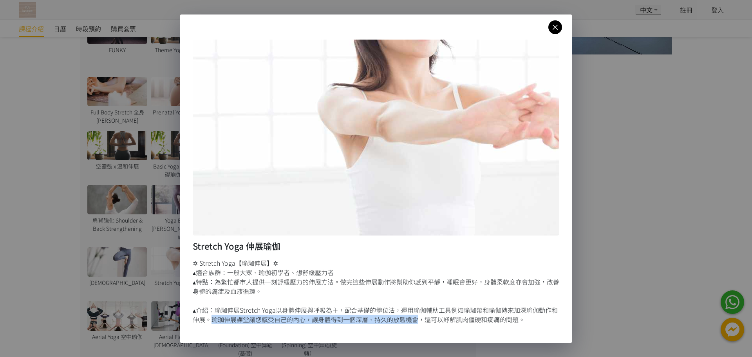
drag, startPoint x: 206, startPoint y: 321, endPoint x: 412, endPoint y: 321, distance: 206.0
click at [412, 321] on div "✡ Stretch Yoga【瑜珈伸展】✡ ▴適合族群：一般大眾、瑜伽初學者、想舒緩壓力者 ▴特點：為繁忙都市人提供一刻舒緩壓力的伸展方法。做完這些伸展動作將…" at bounding box center [376, 291] width 367 height 66
drag, startPoint x: 218, startPoint y: 320, endPoint x: 256, endPoint y: 320, distance: 38.8
click at [218, 320] on div "✡ Stretch Yoga【瑜珈伸展】✡ ▴適合族群：一般大眾、瑜伽初學者、想舒緩壓力者 ▴特點：為繁忙都市人提供一刻舒緩壓力的伸展方法。做完這些伸展動作將…" at bounding box center [376, 291] width 367 height 66
click at [269, 320] on div "✡ Stretch Yoga【瑜珈伸展】✡ ▴適合族群：一般大眾、瑜伽初學者、想舒緩壓力者 ▴特點：為繁忙都市人提供一刻舒緩壓力的伸展方法。做完這些伸展動作將…" at bounding box center [376, 291] width 367 height 66
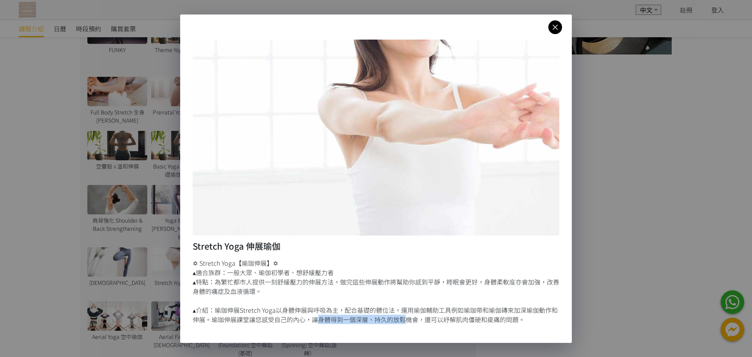
drag, startPoint x: 311, startPoint y: 318, endPoint x: 400, endPoint y: 318, distance: 89.7
click at [400, 318] on div "✡ Stretch Yoga【瑜珈伸展】✡ ▴適合族群：一般大眾、瑜伽初學者、想舒緩壓力者 ▴特點：為繁忙都市人提供一刻舒緩壓力的伸展方法。做完這些伸展動作將…" at bounding box center [376, 291] width 367 height 66
click at [404, 318] on div "✡ Stretch Yoga【瑜珈伸展】✡ ▴適合族群：一般大眾、瑜伽初學者、想舒緩壓力者 ▴特點：為繁忙都市人提供一刻舒緩壓力的伸展方法。做完這些伸展動作將…" at bounding box center [376, 291] width 367 height 66
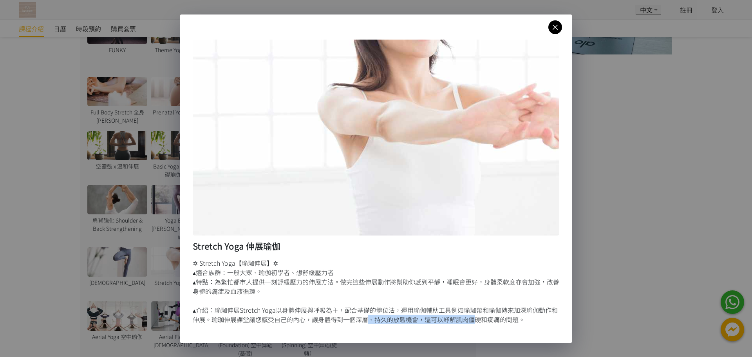
drag, startPoint x: 364, startPoint y: 320, endPoint x: 468, endPoint y: 320, distance: 104.2
click at [468, 320] on div "✡ Stretch Yoga【瑜珈伸展】✡ ▴適合族群：一般大眾、瑜伽初學者、想舒緩壓力者 ▴特點：為繁忙都市人提供一刻舒緩壓力的伸展方法。做完這些伸展動作將…" at bounding box center [376, 291] width 367 height 66
drag, startPoint x: 377, startPoint y: 320, endPoint x: 527, endPoint y: 319, distance: 150.8
click at [527, 319] on div "✡ Stretch Yoga【瑜珈伸展】✡ ▴適合族群：一般大眾、瑜伽初學者、想舒緩壓力者 ▴特點：為繁忙都市人提供一刻舒緩壓力的伸展方法。做完這些伸展動作將…" at bounding box center [376, 291] width 367 height 66
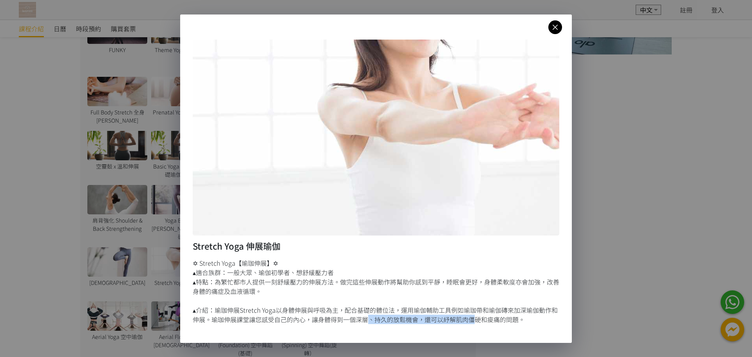
click at [527, 319] on div "✡ Stretch Yoga【瑜珈伸展】✡ ▴適合族群：一般大眾、瑜伽初學者、想舒緩壓力者 ▴特點：為繁忙都市人提供一刻舒緩壓力的伸展方法。做完這些伸展動作將…" at bounding box center [376, 291] width 367 height 66
click at [560, 28] on icon at bounding box center [555, 27] width 14 height 10
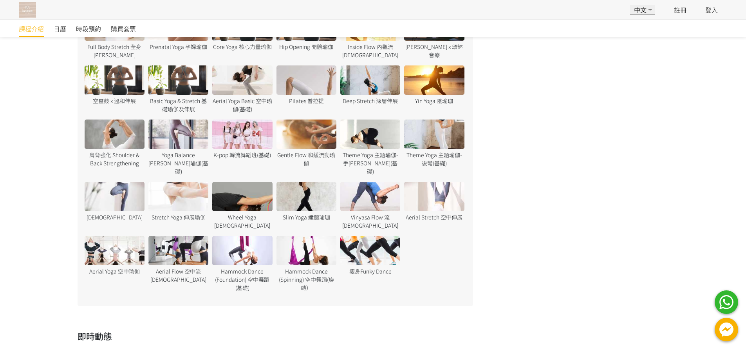
scroll to position [324, 0]
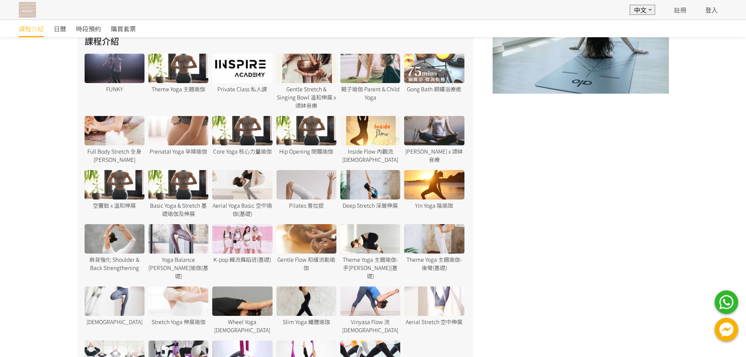
click at [120, 190] on div at bounding box center [115, 184] width 60 height 29
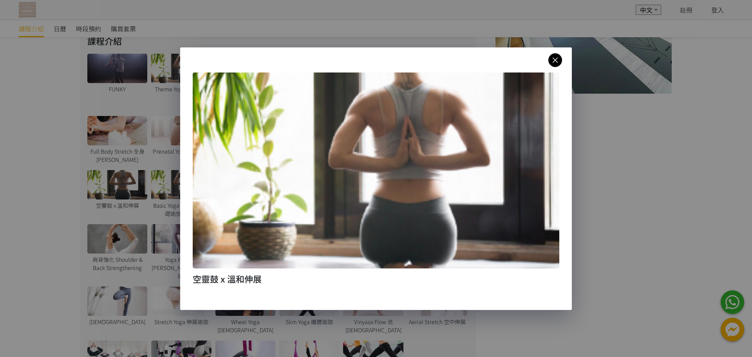
click at [555, 61] on icon at bounding box center [555, 60] width 14 height 10
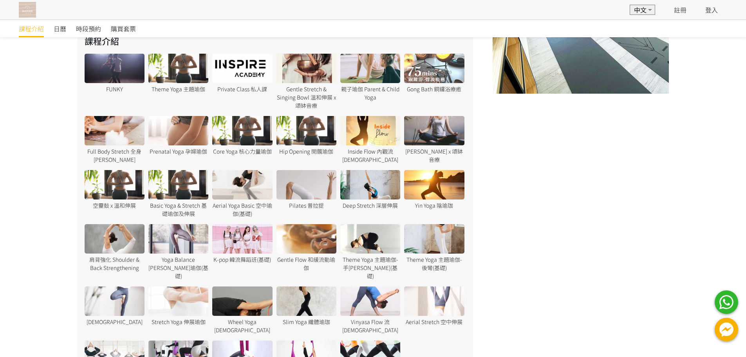
click at [177, 187] on div at bounding box center [178, 184] width 60 height 29
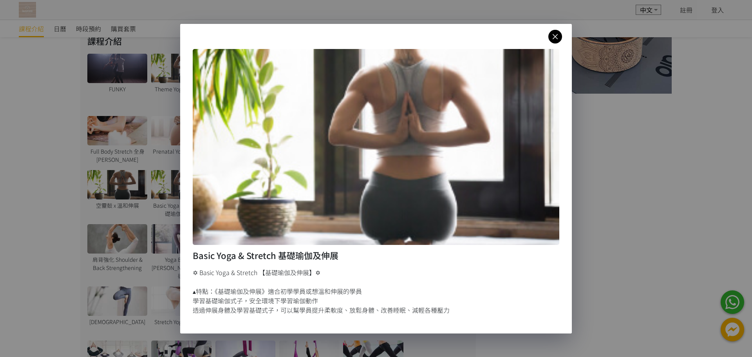
drag, startPoint x: 221, startPoint y: 295, endPoint x: 391, endPoint y: 295, distance: 170.3
click at [391, 295] on div "✡ Basic Yoga & Stretch 【基礎瑜伽及伸展】✡ ▴特點：《基礎瑜伽及伸展》適合初學學員或想溫和伸展的學員 學習基礎瑜伽式子，安全環境下學習…" at bounding box center [376, 290] width 367 height 47
click at [387, 297] on div "✡ Basic Yoga & Stretch 【基礎瑜伽及伸展】✡ ▴特點：《基礎瑜伽及伸展》適合初學學員或想溫和伸展的學員 學習基礎瑜伽式子，安全環境下學習…" at bounding box center [376, 290] width 367 height 47
drag, startPoint x: 256, startPoint y: 309, endPoint x: 435, endPoint y: 309, distance: 179.0
click at [435, 309] on div "✡ Basic Yoga & Stretch 【基礎瑜伽及伸展】✡ ▴特點：《基礎瑜伽及伸展》適合初學學員或想溫和伸展的學員 學習基礎瑜伽式子，安全環境下學習…" at bounding box center [376, 290] width 367 height 47
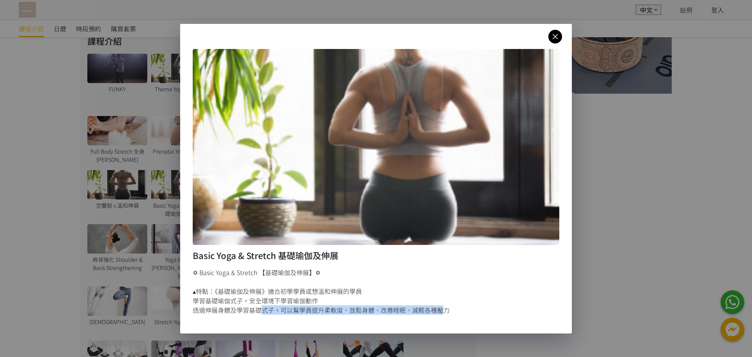
click at [435, 309] on div "✡ Basic Yoga & Stretch 【基礎瑜伽及伸展】✡ ▴特點：《基礎瑜伽及伸展》適合初學學員或想溫和伸展的學員 學習基礎瑜伽式子，安全環境下學習…" at bounding box center [376, 290] width 367 height 47
drag, startPoint x: 442, startPoint y: 311, endPoint x: 459, endPoint y: 311, distance: 17.6
click at [459, 311] on div "✡ Basic Yoga & Stretch 【基礎瑜伽及伸展】✡ ▴特點：《基礎瑜伽及伸展》適合初學學員或想溫和伸展的學員 學習基礎瑜伽式子，安全環境下學習…" at bounding box center [376, 290] width 367 height 47
click at [464, 311] on div "✡ Basic Yoga & Stretch 【基礎瑜伽及伸展】✡ ▴特點：《基礎瑜伽及伸展》適合初學學員或想溫和伸展的學員 學習基礎瑜伽式子，安全環境下學習…" at bounding box center [376, 290] width 367 height 47
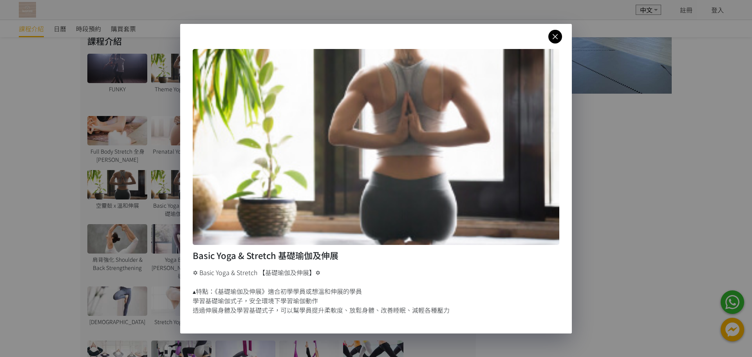
drag, startPoint x: 279, startPoint y: 310, endPoint x: 183, endPoint y: 289, distance: 98.2
click at [183, 289] on div "Basic Yoga & Stretch 基礎瑜伽及伸展 ✡ Basic Yoga & Stretch 【基礎瑜伽及伸展】✡ ▴特點：《基礎瑜伽及伸展》適合初…" at bounding box center [376, 178] width 392 height 309
click at [300, 287] on div "✡ Basic Yoga & Stretch 【基礎瑜伽及伸展】✡ ▴特點：《基礎瑜伽及伸展》適合初學學員或想溫和伸展的學員 學習基礎瑜伽式子，安全環境下學習…" at bounding box center [376, 290] width 367 height 47
click at [407, 286] on div "✡ Basic Yoga & Stretch 【基礎瑜伽及伸展】✡ ▴特點：《基礎瑜伽及伸展》適合初學學員或想溫和伸展的學員 學習基礎瑜伽式子，安全環境下學習…" at bounding box center [376, 290] width 367 height 47
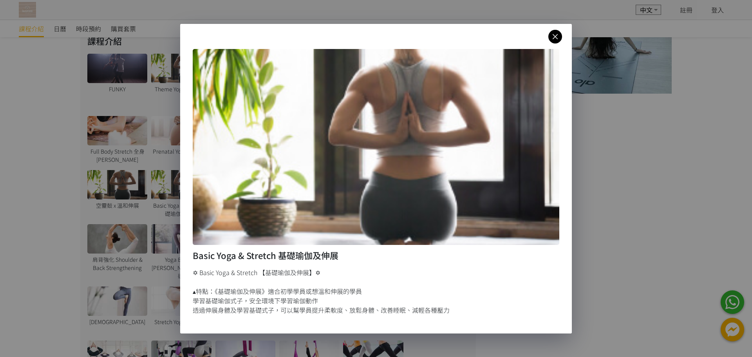
drag, startPoint x: 220, startPoint y: 293, endPoint x: 394, endPoint y: 293, distance: 173.1
click at [394, 293] on div "✡ Basic Yoga & Stretch 【基礎瑜伽及伸展】✡ ▴特點：《基礎瑜伽及伸展》適合初學學員或想溫和伸展的學員 學習基礎瑜伽式子，安全環境下學習…" at bounding box center [376, 290] width 367 height 47
click at [385, 296] on div "✡ Basic Yoga & Stretch 【基礎瑜伽及伸展】✡ ▴特點：《基礎瑜伽及伸展》適合初學學員或想溫和伸展的學員 學習基礎瑜伽式子，安全環境下學習…" at bounding box center [376, 290] width 367 height 47
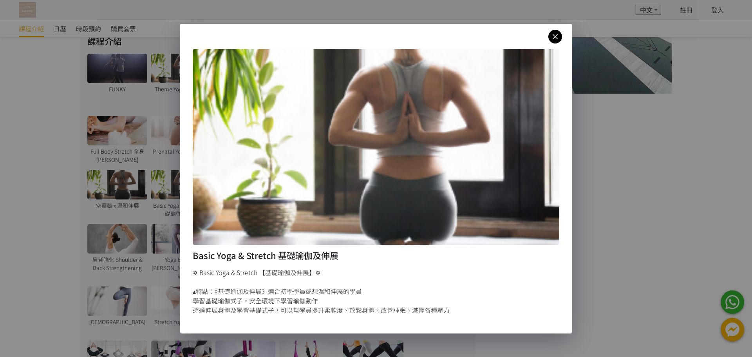
click at [556, 34] on icon at bounding box center [555, 37] width 14 height 10
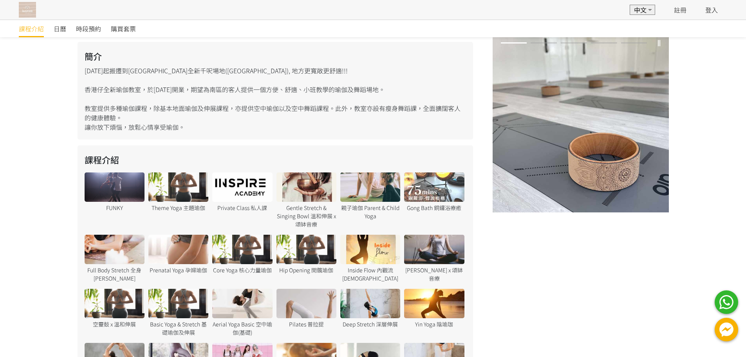
scroll to position [206, 0]
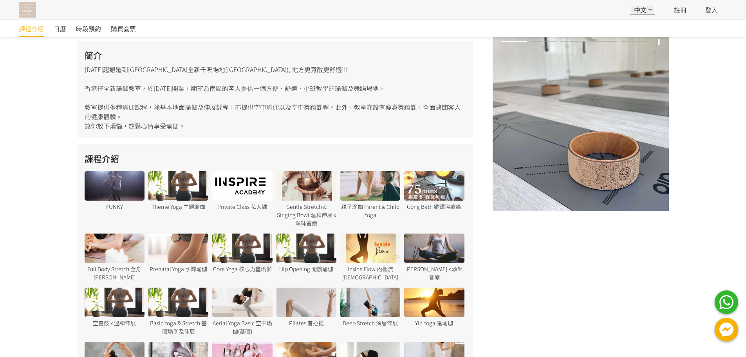
click at [307, 235] on div at bounding box center [306, 247] width 60 height 29
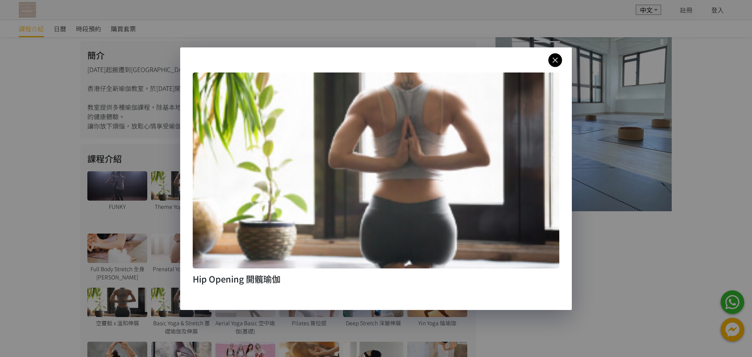
click at [553, 58] on icon at bounding box center [555, 60] width 14 height 10
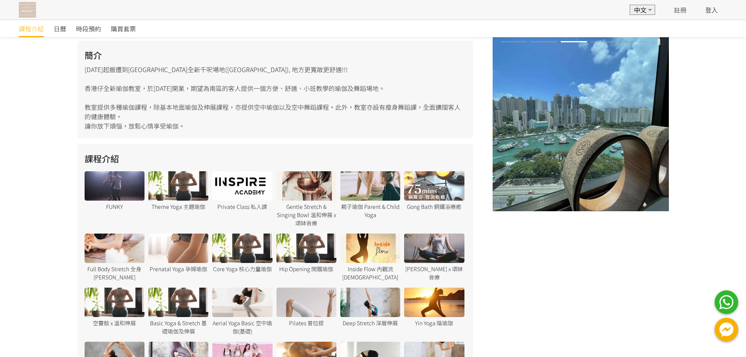
click at [242, 250] on div at bounding box center [242, 247] width 60 height 29
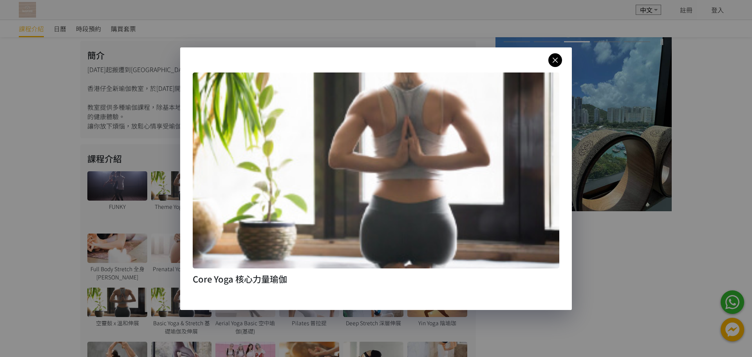
click at [555, 60] on icon at bounding box center [555, 60] width 14 height 10
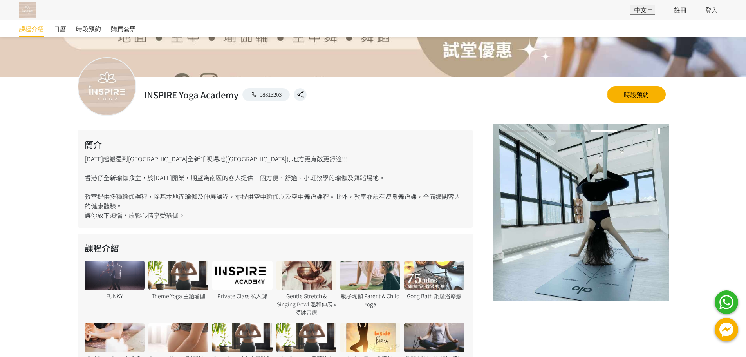
scroll to position [167, 0]
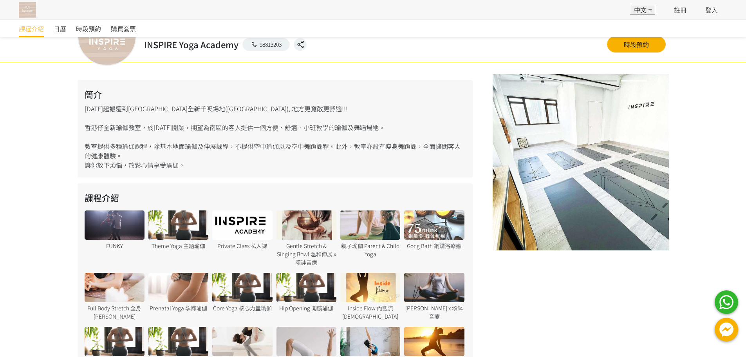
click at [300, 223] on div at bounding box center [306, 224] width 60 height 29
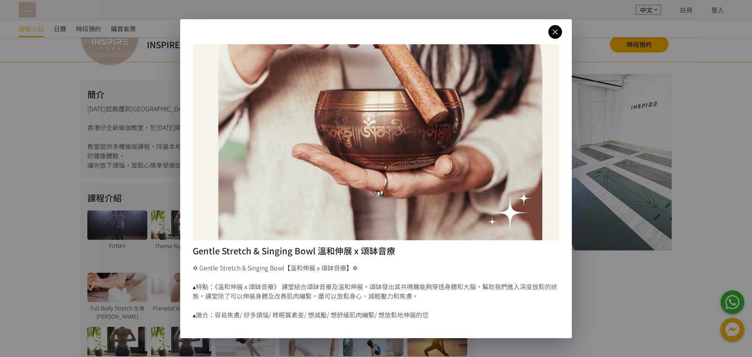
drag, startPoint x: 262, startPoint y: 284, endPoint x: 424, endPoint y: 291, distance: 162.3
click at [424, 291] on div "✡ Gentle Stretch & Singing Bowl【溫和伸展 x 頌缽音療】✡ ▴特點：《溫和伸展 x 頌缽音療》 課堂結合頌缽音療及溫和伸展。頌…" at bounding box center [376, 291] width 367 height 56
click at [419, 295] on div "✡ Gentle Stretch & Singing Bowl【溫和伸展 x 頌缽音療】✡ ▴特點：《溫和伸展 x 頌缽音療》 課堂結合頌缽音療及溫和伸展。頌…" at bounding box center [376, 291] width 367 height 56
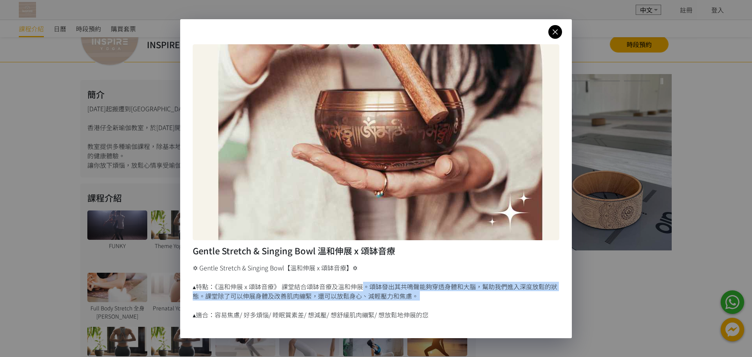
drag, startPoint x: 452, startPoint y: 309, endPoint x: 382, endPoint y: 284, distance: 73.9
click at [373, 285] on div "✡ Gentle Stretch & Singing Bowl【溫和伸展 x 頌缽音療】✡ ▴特點：《溫和伸展 x 頌缽音療》 課堂結合頌缽音療及溫和伸展。頌…" at bounding box center [376, 291] width 367 height 56
click at [401, 282] on div "✡ Gentle Stretch & Singing Bowl【溫和伸展 x 頌缽音療】✡ ▴特點：《溫和伸展 x 頌缽音療》 課堂結合頌缽音療及溫和伸展。頌…" at bounding box center [376, 291] width 367 height 56
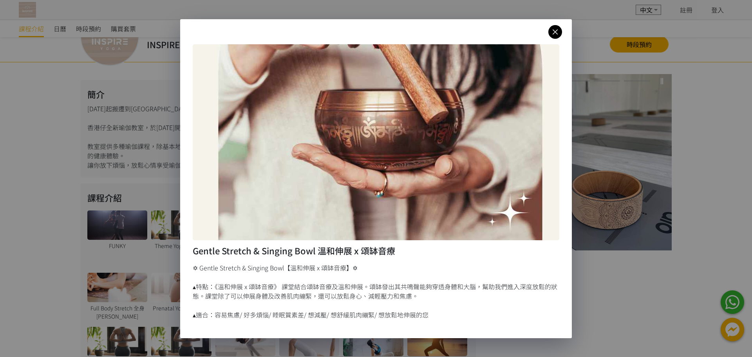
click at [557, 31] on icon at bounding box center [555, 32] width 14 height 10
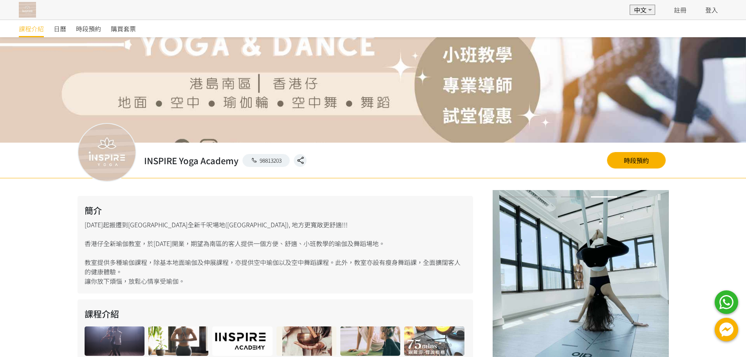
scroll to position [0, 0]
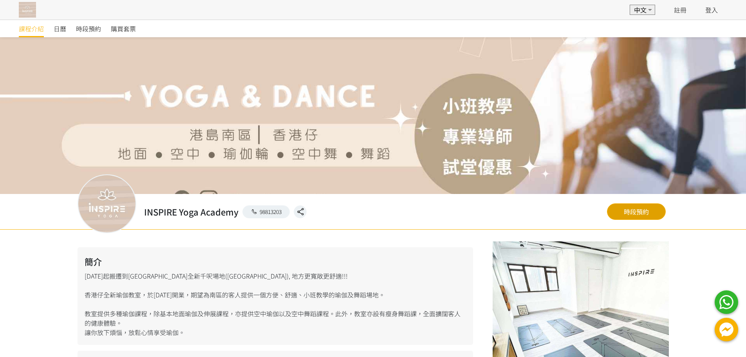
click at [645, 215] on link "時段預約" at bounding box center [636, 211] width 59 height 16
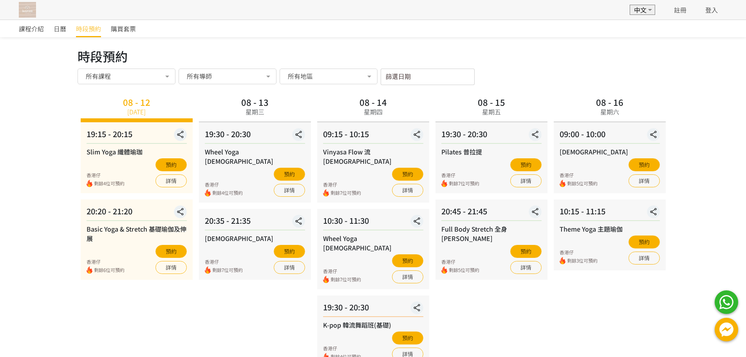
click at [321, 72] on div "所有地區" at bounding box center [328, 76] width 87 height 8
click at [311, 102] on span "[STREET_ADDRESS]樓" at bounding box center [328, 108] width 97 height 16
click at [157, 76] on div "所有課程" at bounding box center [126, 76] width 87 height 8
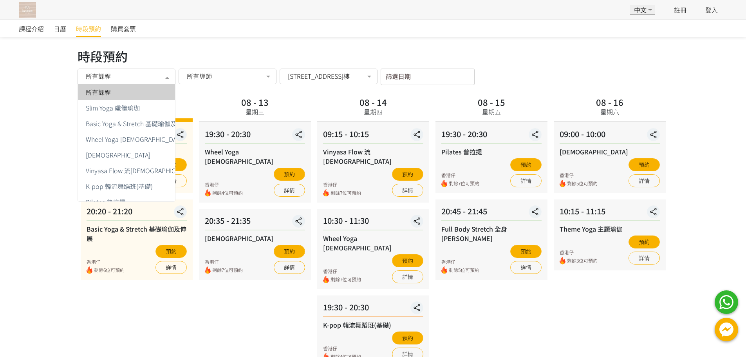
click at [157, 77] on div "所有課程" at bounding box center [126, 76] width 87 height 8
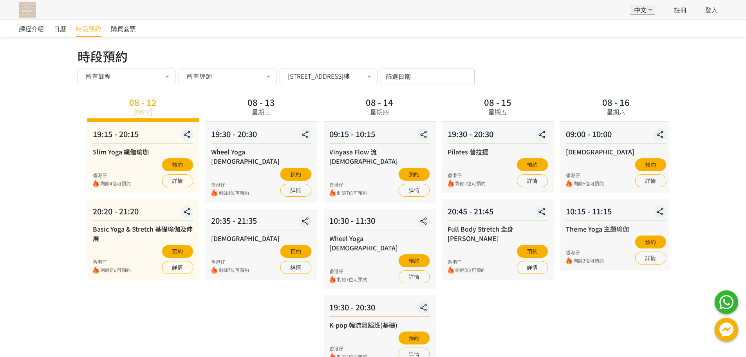
click at [186, 237] on div "Basic Yoga & Stretch 基礎瑜伽及伸展" at bounding box center [143, 233] width 100 height 19
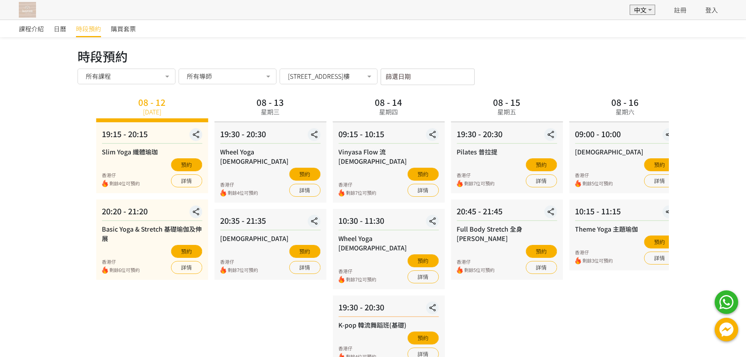
click at [481, 156] on div "Pilates 普拉提" at bounding box center [507, 151] width 100 height 9
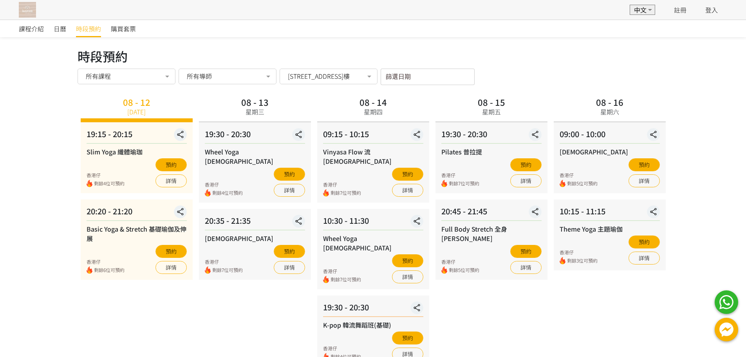
click at [471, 318] on div "08 - 15 星期五 19:30 - 20:30 Pilates 普拉提 香港仔 剩餘7位可預約 預約 詳情 20:45 - 21:45 Full Body…" at bounding box center [491, 230] width 118 height 272
click at [487, 315] on div "08 - 15 星期五 19:30 - 20:30 Pilates 普拉提 香港仔 剩餘7位可預約 預約 詳情 20:45 - 21:45 Full Body…" at bounding box center [491, 230] width 118 height 272
click at [507, 318] on div "08 - 15 星期五 19:30 - 20:30 Pilates 普拉提 香港仔 剩餘7位可預約 預約 詳情 20:45 - 21:45 Full Body…" at bounding box center [491, 230] width 118 height 272
